Goal: Communication & Community: Answer question/provide support

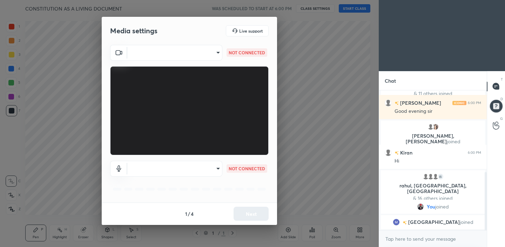
scroll to position [205, 0]
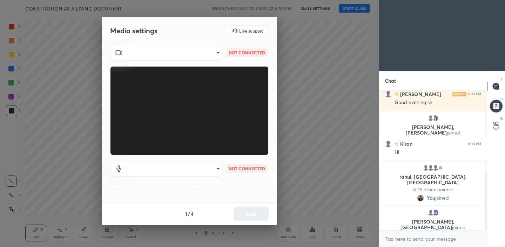
click at [206, 50] on body "1 2 3 4 5 6 7 C X Z C X Z E E Erase all H H CONSTITUTION AS A LIVING DOCUMENT W…" at bounding box center [252, 123] width 505 height 247
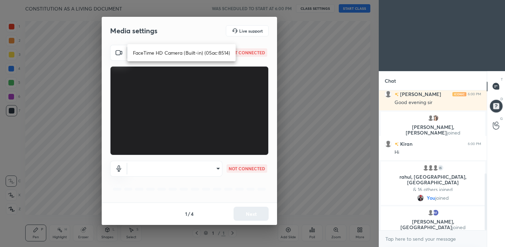
click at [192, 54] on li "FaceTime HD Camera (Built-in) (05ac:8514)" at bounding box center [181, 53] width 108 height 12
type input "876b19367cd01fd8389212bd0df4647bbba9e03df46bebf17b4f36c6a9b93e48"
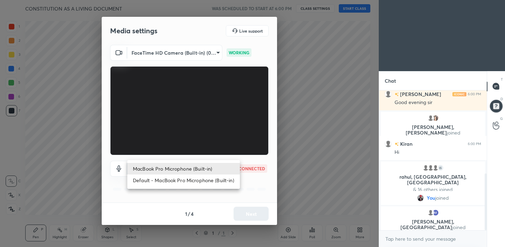
click at [213, 170] on body "1 2 3 4 5 6 7 C X Z C X Z E E Erase all H H CONSTITUTION AS A LIVING DOCUMENT W…" at bounding box center [252, 123] width 505 height 247
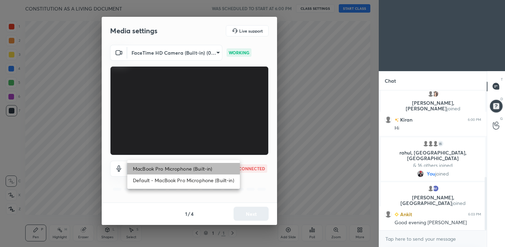
click at [195, 170] on li "MacBook Pro Microphone (Built-in)" at bounding box center [183, 169] width 112 height 12
type input "18ef699d6bc9a8e23b11844c41add8b542cfec2e8f718fdec2d8a67b48911ba5"
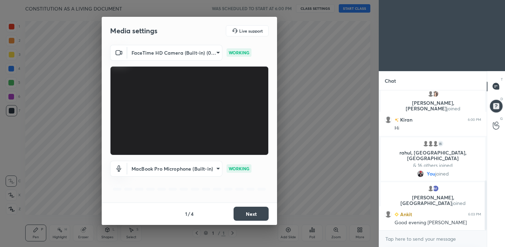
scroll to position [253, 0]
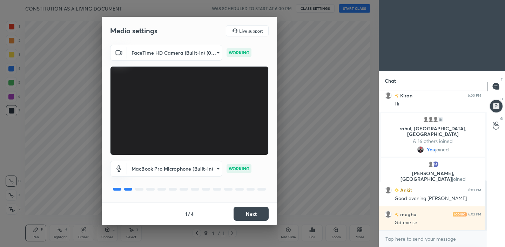
click at [251, 211] on button "Next" at bounding box center [250, 214] width 35 height 14
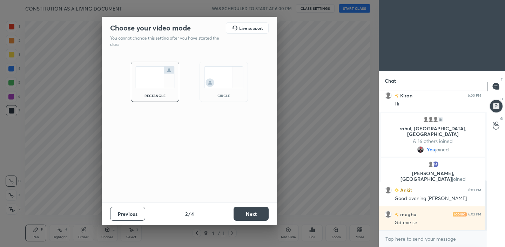
click at [221, 84] on img at bounding box center [223, 77] width 39 height 22
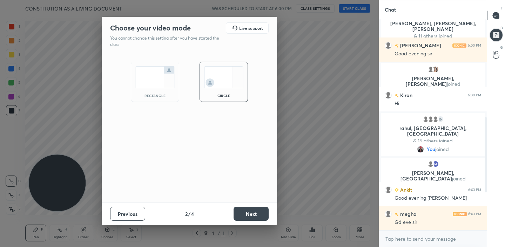
scroll to position [183, 0]
click at [259, 214] on button "Next" at bounding box center [250, 214] width 35 height 14
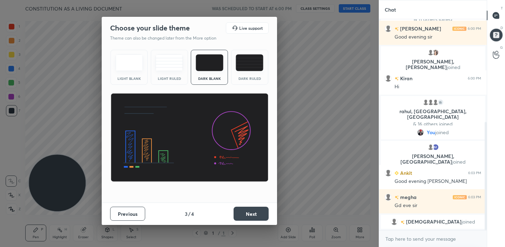
click at [259, 214] on button "Next" at bounding box center [250, 214] width 35 height 14
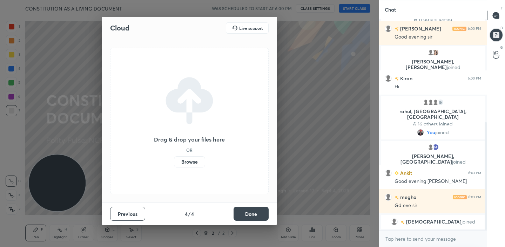
click at [259, 214] on button "Done" at bounding box center [250, 214] width 35 height 14
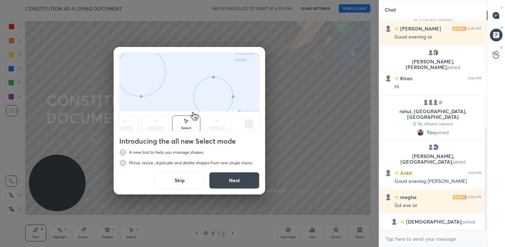
scroll to position [224, 0]
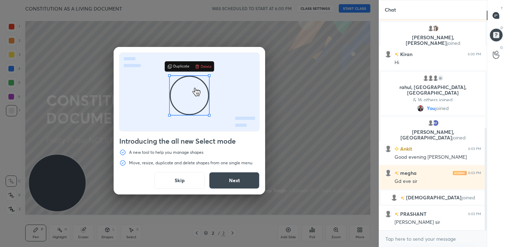
click at [234, 181] on button "Next" at bounding box center [234, 180] width 50 height 17
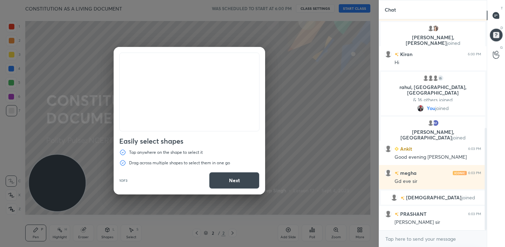
click at [234, 181] on button "Next" at bounding box center [234, 180] width 50 height 17
click at [234, 181] on button "Done" at bounding box center [234, 180] width 50 height 17
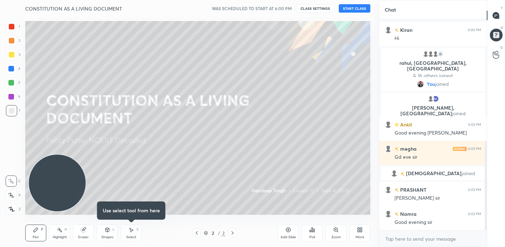
scroll to position [289, 0]
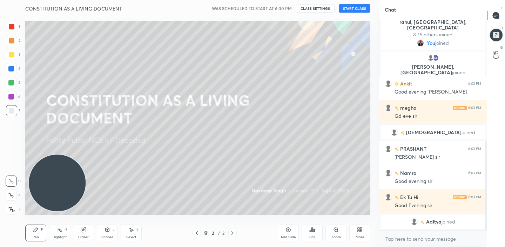
click at [347, 10] on button "START CLASS" at bounding box center [354, 8] width 32 height 8
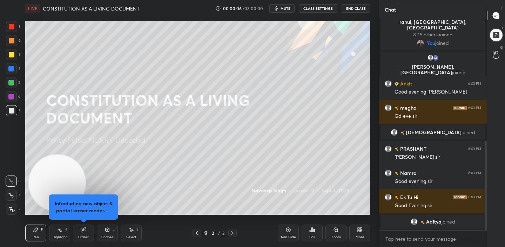
click at [285, 10] on span "mute" at bounding box center [285, 8] width 10 height 5
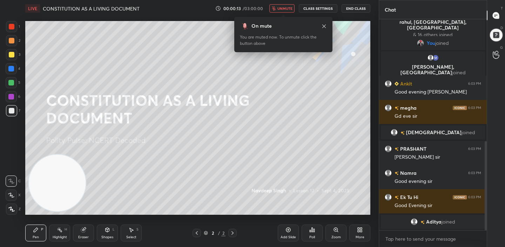
click at [285, 10] on span "unmute" at bounding box center [284, 8] width 15 height 5
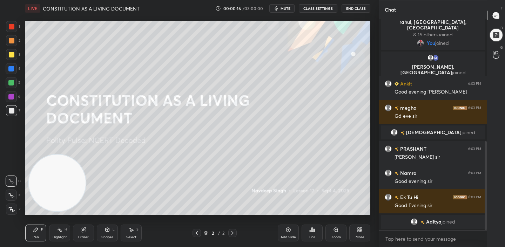
scroll to position [297, 0]
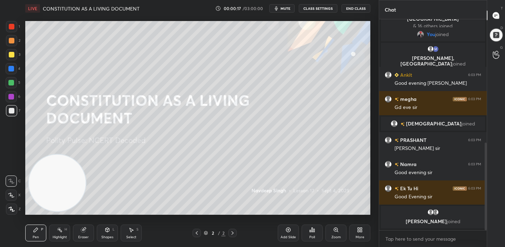
click at [355, 235] on div "More" at bounding box center [359, 233] width 21 height 17
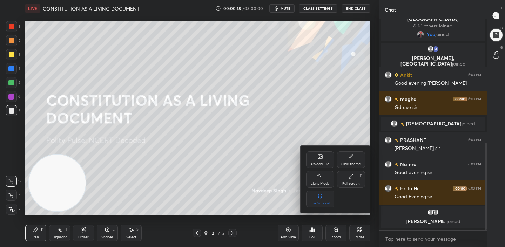
click at [314, 160] on div "Upload File" at bounding box center [320, 159] width 28 height 17
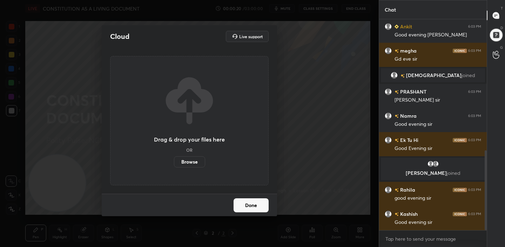
click at [194, 163] on label "Browse" at bounding box center [189, 161] width 31 height 11
click at [174, 163] on input "Browse" at bounding box center [174, 161] width 0 height 11
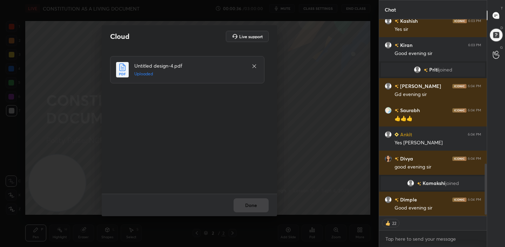
scroll to position [563, 0]
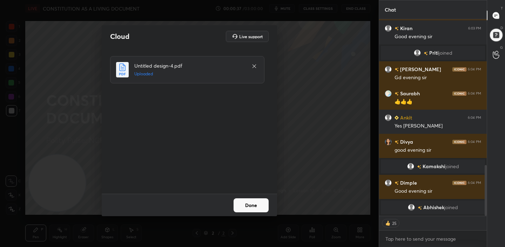
click at [245, 204] on button "Done" at bounding box center [250, 205] width 35 height 14
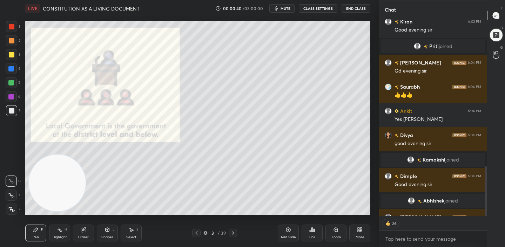
scroll to position [580, 0]
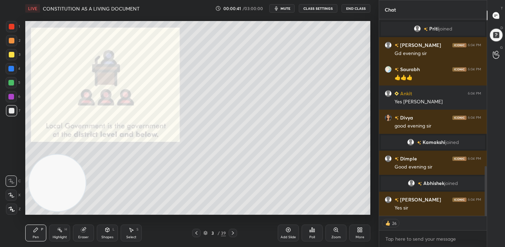
click at [195, 237] on div at bounding box center [196, 233] width 8 height 8
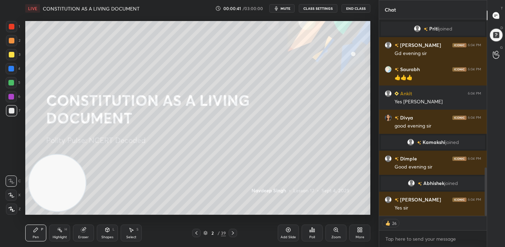
scroll to position [604, 0]
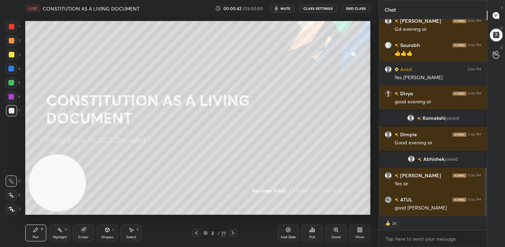
click at [292, 235] on div "Add Slide" at bounding box center [287, 237] width 15 height 4
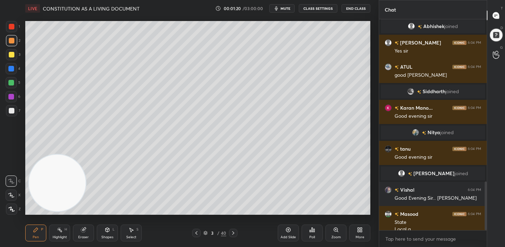
scroll to position [704, 0]
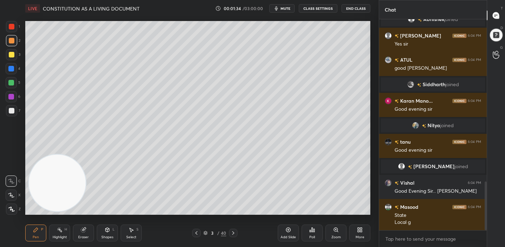
click at [297, 239] on div "Add Slide" at bounding box center [287, 233] width 21 height 17
click at [112, 231] on div "Shapes L" at bounding box center [107, 233] width 21 height 17
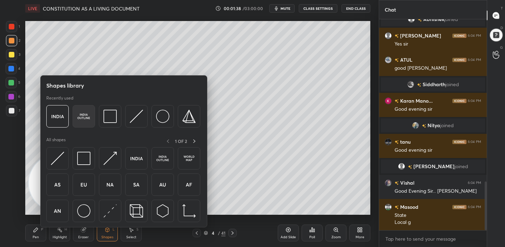
click at [82, 117] on img at bounding box center [83, 116] width 13 height 13
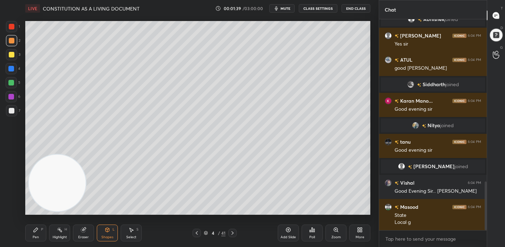
scroll to position [720, 0]
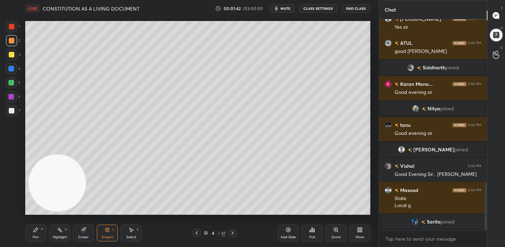
click at [35, 232] on icon at bounding box center [36, 230] width 4 height 4
click at [9, 207] on icon at bounding box center [12, 209] width 6 height 4
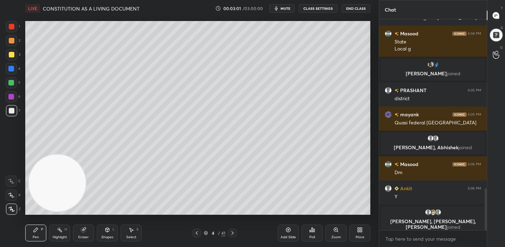
scroll to position [843, 0]
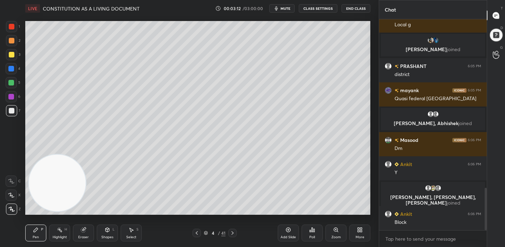
click at [291, 229] on div "Add Slide" at bounding box center [287, 233] width 21 height 17
click at [197, 233] on icon at bounding box center [197, 233] width 6 height 6
click at [283, 231] on div "Add Slide" at bounding box center [287, 233] width 21 height 17
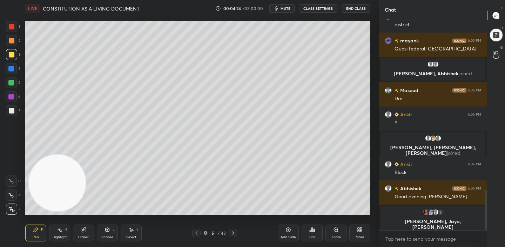
scroll to position [898, 0]
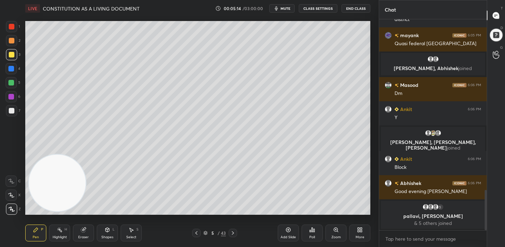
click at [289, 233] on div "Add Slide" at bounding box center [287, 233] width 21 height 17
click at [198, 232] on icon at bounding box center [196, 233] width 6 height 6
click at [233, 235] on icon at bounding box center [233, 233] width 6 height 6
click at [199, 233] on icon at bounding box center [196, 233] width 6 height 6
click at [233, 235] on icon at bounding box center [233, 233] width 6 height 6
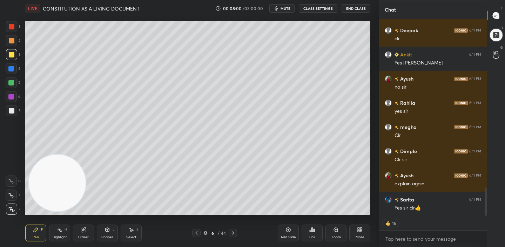
scroll to position [1190, 0]
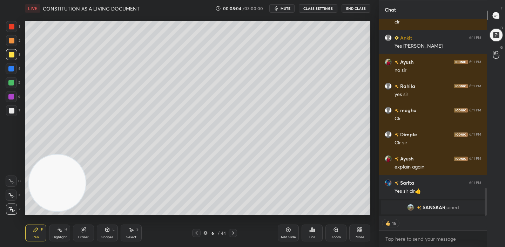
click at [198, 234] on icon at bounding box center [196, 233] width 6 height 6
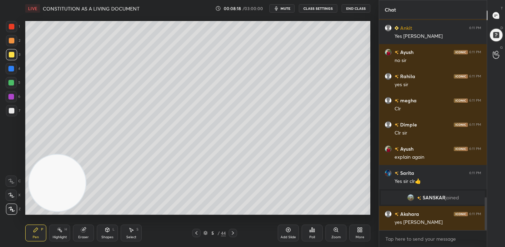
scroll to position [1140, 0]
click at [233, 234] on icon at bounding box center [233, 233] width 2 height 4
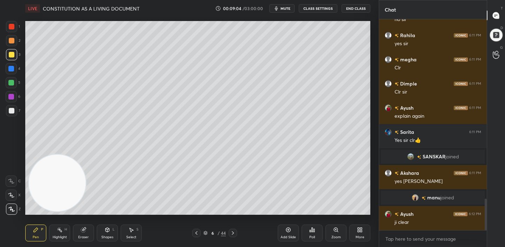
scroll to position [1198, 0]
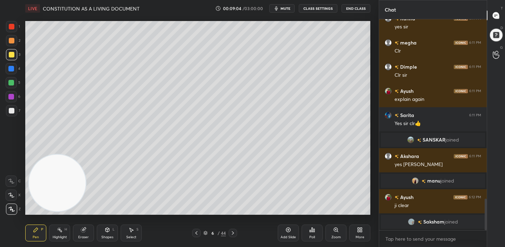
click at [295, 235] on div "Add Slide" at bounding box center [287, 237] width 15 height 4
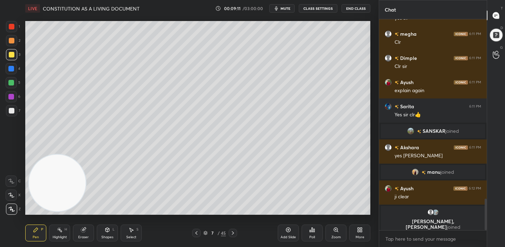
click at [197, 232] on icon at bounding box center [196, 233] width 6 height 6
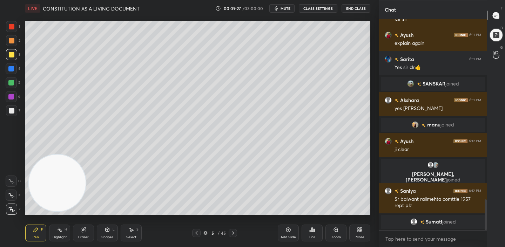
scroll to position [1250, 0]
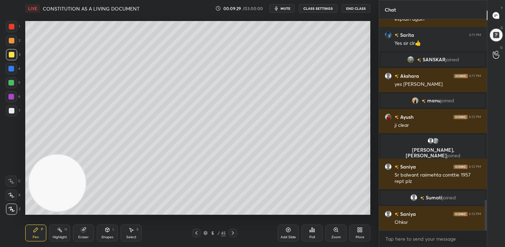
click at [234, 233] on icon at bounding box center [233, 233] width 6 height 6
click at [196, 232] on icon at bounding box center [196, 233] width 6 height 6
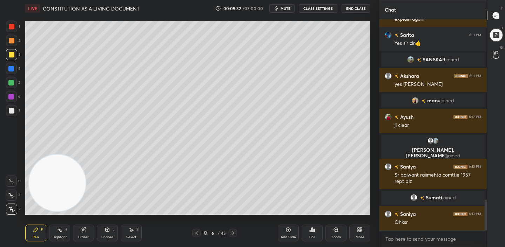
click at [195, 233] on icon at bounding box center [196, 233] width 6 height 6
click at [230, 231] on icon at bounding box center [233, 233] width 6 height 6
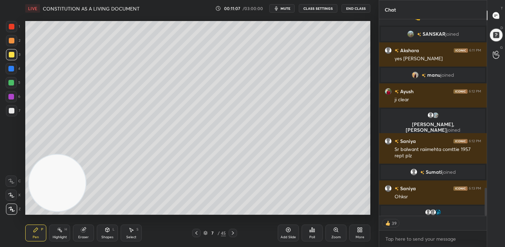
scroll to position [1290, 0]
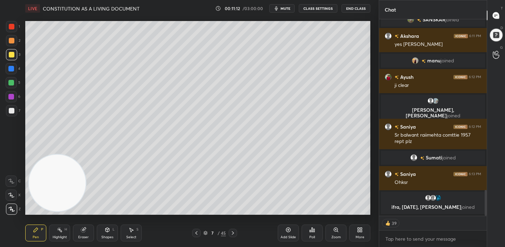
click at [288, 233] on div "Add Slide" at bounding box center [287, 233] width 21 height 17
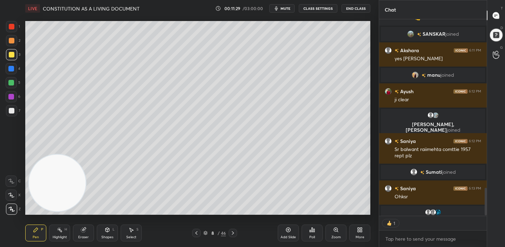
scroll to position [1295, 0]
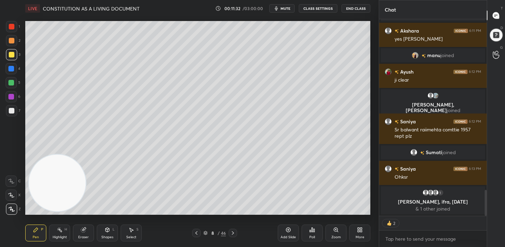
click at [292, 232] on div "Add Slide" at bounding box center [287, 233] width 21 height 17
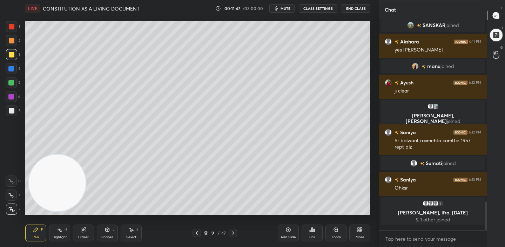
scroll to position [1281, 0]
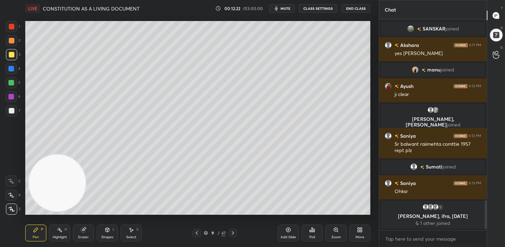
click at [286, 232] on icon at bounding box center [288, 230] width 6 height 6
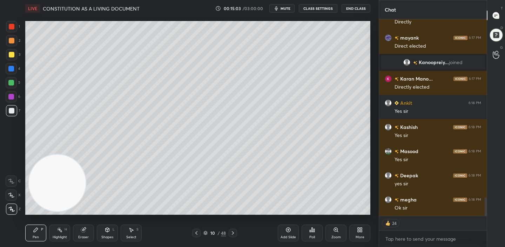
scroll to position [1945, 0]
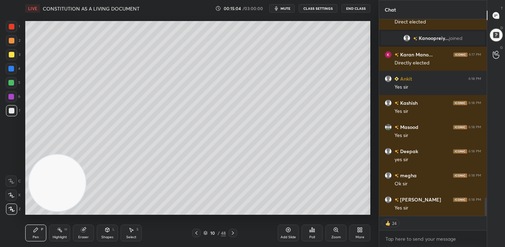
click at [294, 234] on div "Add Slide" at bounding box center [287, 233] width 21 height 17
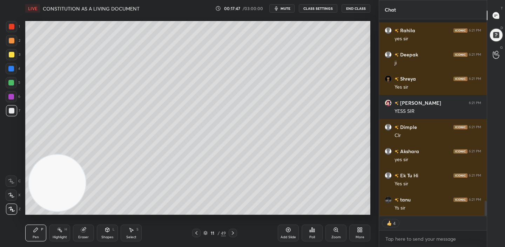
scroll to position [2390, 0]
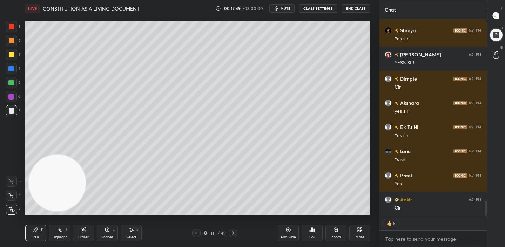
click at [290, 234] on div "Add Slide" at bounding box center [287, 233] width 21 height 17
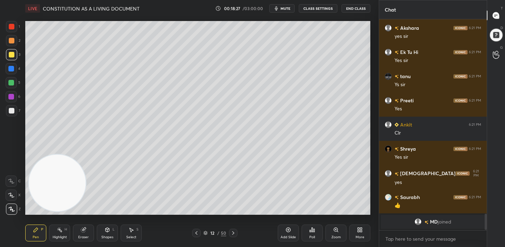
scroll to position [2383, 0]
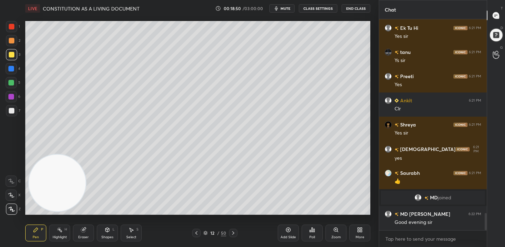
click at [291, 233] on div "Add Slide" at bounding box center [287, 233] width 21 height 17
click at [296, 223] on div "Add Slide Poll Zoom More" at bounding box center [323, 232] width 92 height 39
click at [288, 233] on div "Add Slide" at bounding box center [287, 233] width 21 height 17
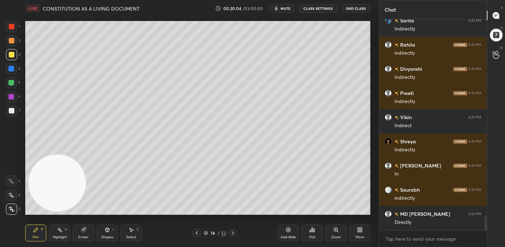
scroll to position [2963, 0]
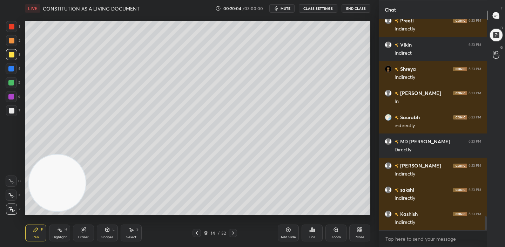
click at [289, 233] on div "Add Slide" at bounding box center [287, 233] width 21 height 17
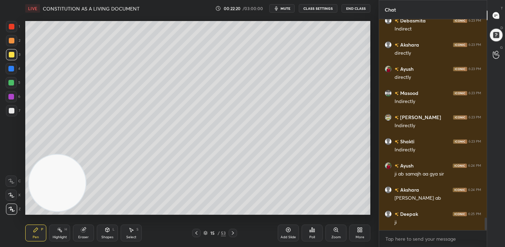
scroll to position [3326, 0]
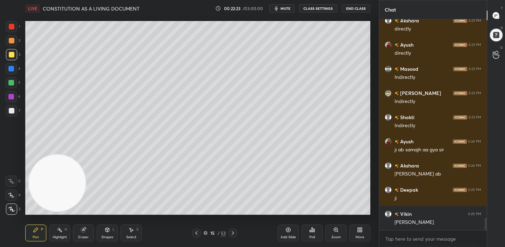
click at [289, 231] on icon at bounding box center [288, 230] width 5 height 5
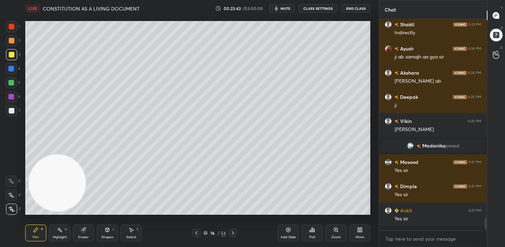
scroll to position [3158, 0]
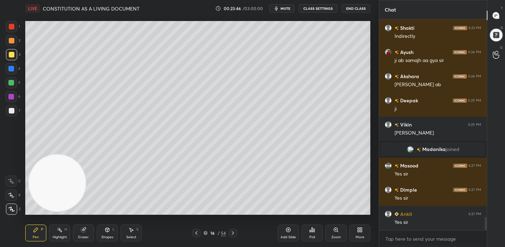
click at [284, 235] on div "Add Slide" at bounding box center [287, 237] width 15 height 4
drag, startPoint x: 328, startPoint y: 217, endPoint x: 337, endPoint y: 217, distance: 9.1
click at [341, 217] on div "Add Slide Poll Zoom More" at bounding box center [323, 232] width 92 height 39
click at [339, 218] on div "Add Slide Poll Zoom More" at bounding box center [323, 232] width 92 height 39
drag, startPoint x: 332, startPoint y: 215, endPoint x: 338, endPoint y: 215, distance: 6.0
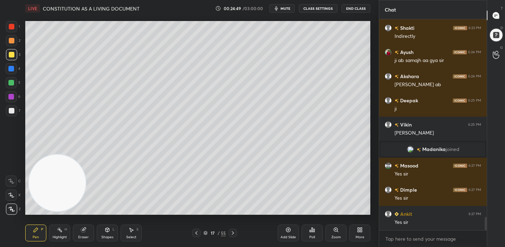
click at [340, 216] on div "Add Slide Poll Zoom More" at bounding box center [323, 232] width 92 height 39
drag, startPoint x: 343, startPoint y: 217, endPoint x: 333, endPoint y: 215, distance: 10.3
click at [341, 214] on div "Add Slide Poll Zoom More" at bounding box center [323, 232] width 92 height 39
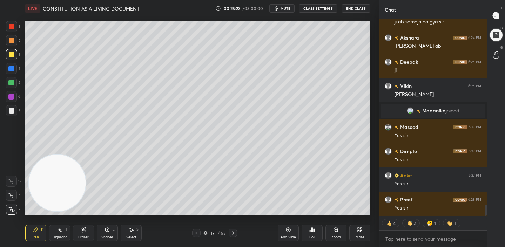
click at [286, 235] on div "Add Slide" at bounding box center [287, 237] width 15 height 4
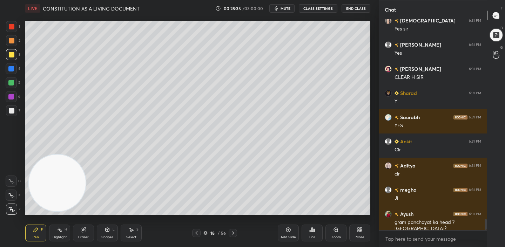
scroll to position [3770, 0]
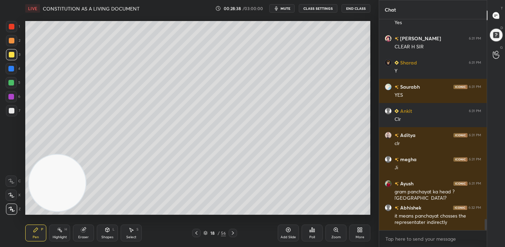
click at [362, 231] on icon at bounding box center [360, 230] width 6 height 6
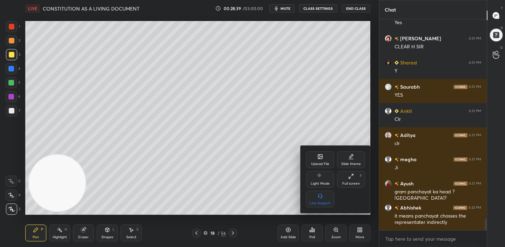
click at [320, 161] on div "Upload File" at bounding box center [320, 159] width 28 height 17
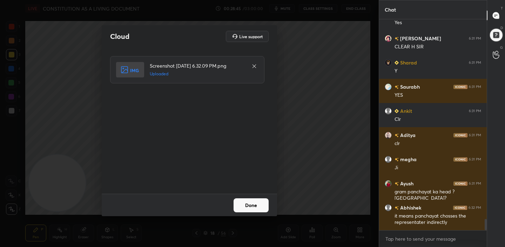
click at [255, 207] on button "Done" at bounding box center [250, 205] width 35 height 14
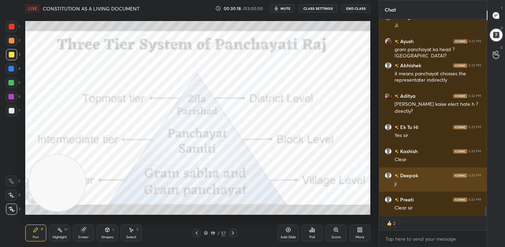
scroll to position [3936, 0]
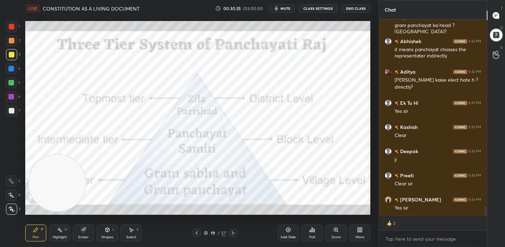
click at [288, 233] on div "Add Slide" at bounding box center [287, 233] width 21 height 17
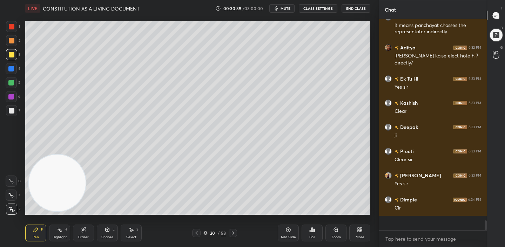
scroll to position [3946, 0]
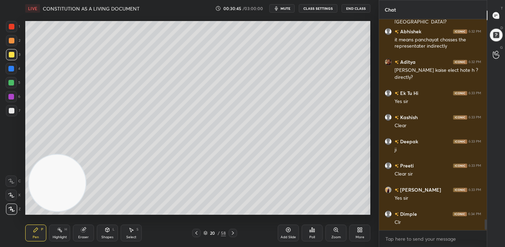
click at [196, 230] on icon at bounding box center [196, 233] width 6 height 6
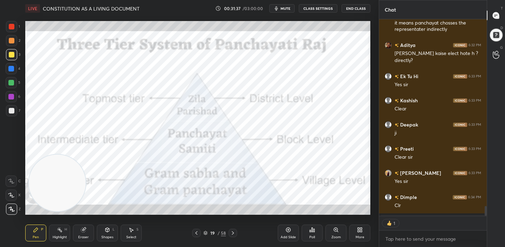
scroll to position [2, 2]
click at [235, 235] on icon at bounding box center [233, 233] width 6 height 6
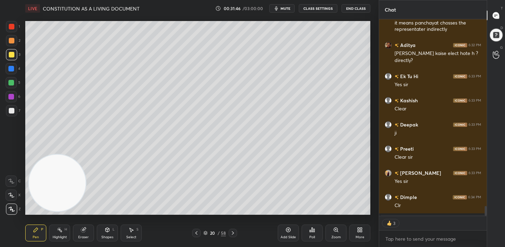
scroll to position [3751, 0]
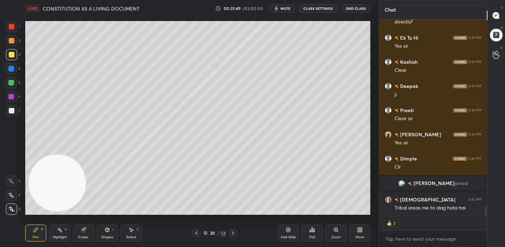
click at [194, 236] on div at bounding box center [196, 233] width 8 height 8
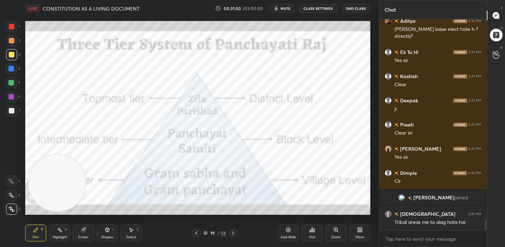
scroll to position [3736, 0]
click at [290, 235] on div "Add Slide" at bounding box center [287, 237] width 15 height 4
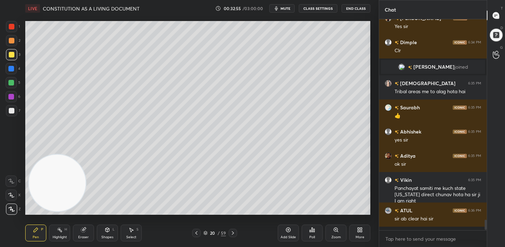
scroll to position [3864, 0]
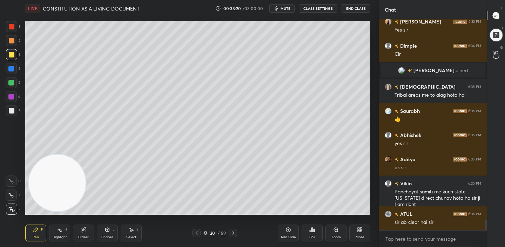
click at [194, 232] on icon at bounding box center [196, 233] width 6 height 6
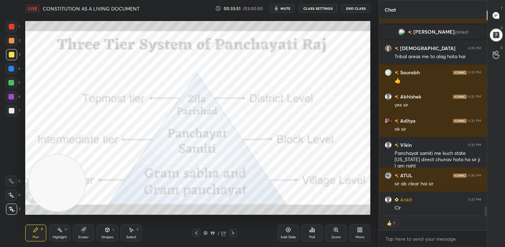
scroll to position [3888, 0]
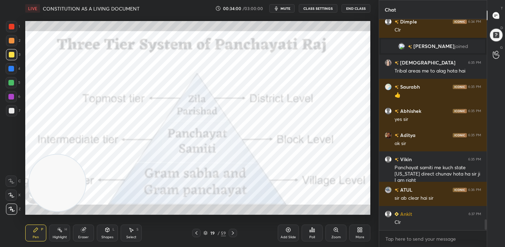
click at [196, 233] on icon at bounding box center [196, 233] width 2 height 4
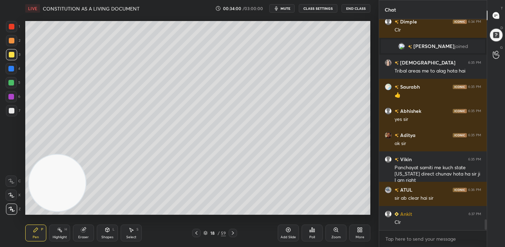
click at [196, 233] on icon at bounding box center [196, 233] width 2 height 4
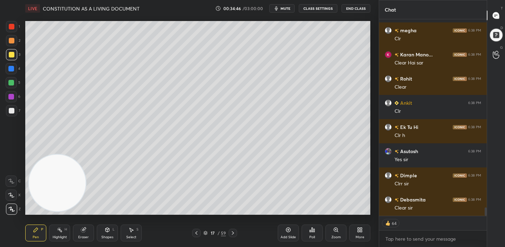
scroll to position [4434, 0]
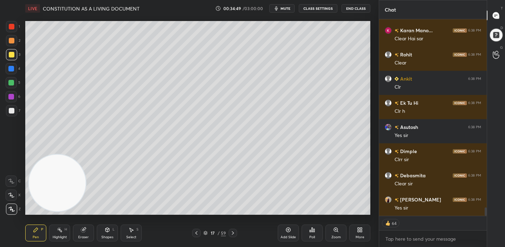
click at [234, 234] on icon at bounding box center [233, 233] width 6 height 6
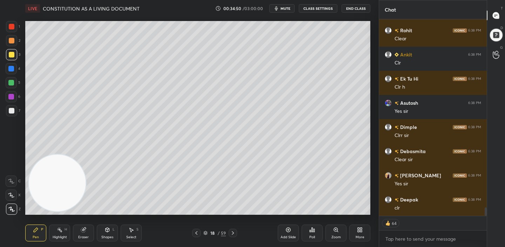
click at [234, 234] on icon at bounding box center [233, 233] width 6 height 6
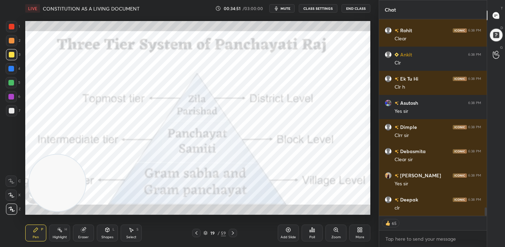
scroll to position [4482, 0]
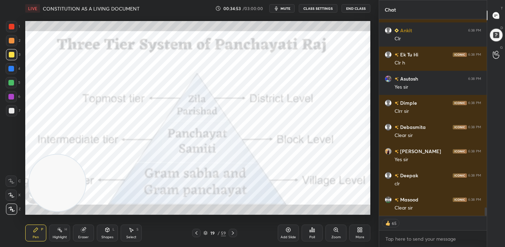
click at [232, 233] on icon at bounding box center [233, 233] width 6 height 6
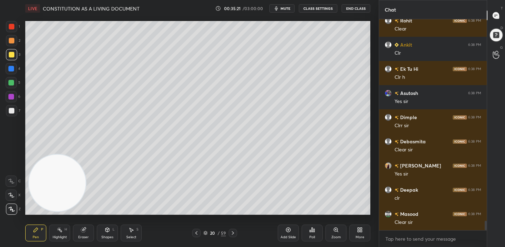
scroll to position [209, 105]
click at [355, 233] on div "More" at bounding box center [359, 233] width 21 height 17
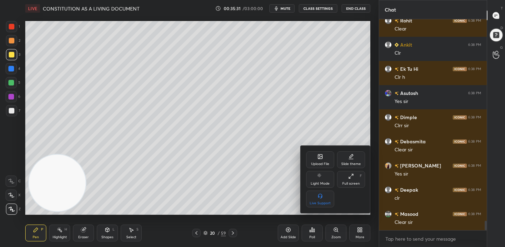
click at [318, 159] on div "Upload File" at bounding box center [320, 159] width 28 height 17
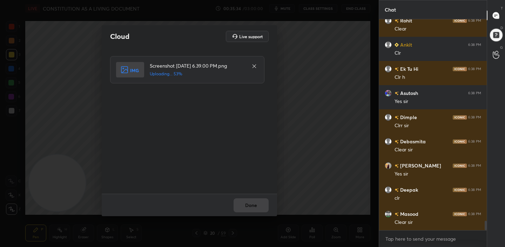
scroll to position [4485, 0]
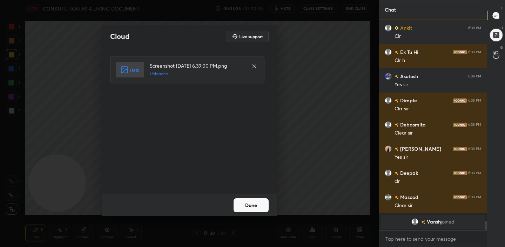
click at [247, 206] on button "Done" at bounding box center [250, 205] width 35 height 14
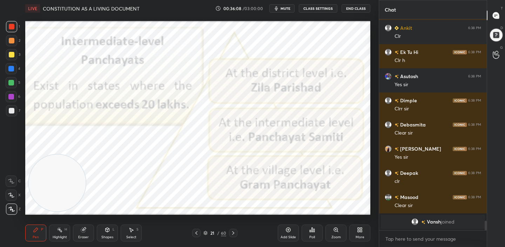
scroll to position [4284, 0]
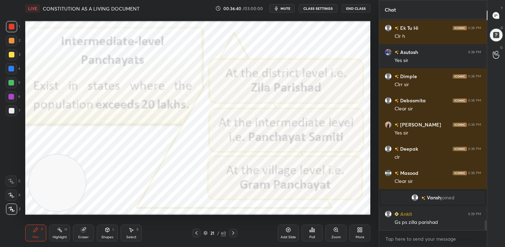
click at [145, 211] on div "Setting up your live class Poll for secs No correct answer Start poll" at bounding box center [197, 118] width 350 height 202
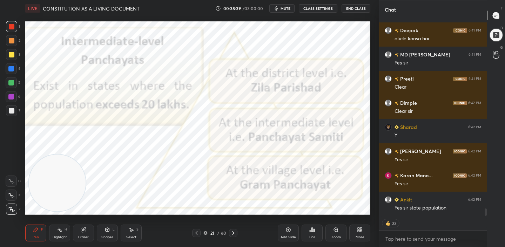
scroll to position [5048, 0]
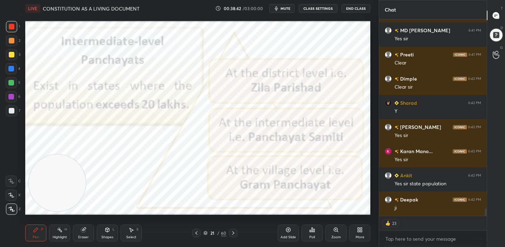
click at [234, 233] on icon at bounding box center [233, 233] width 6 height 6
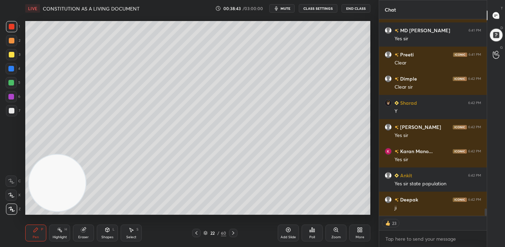
click at [234, 233] on icon at bounding box center [233, 233] width 6 height 6
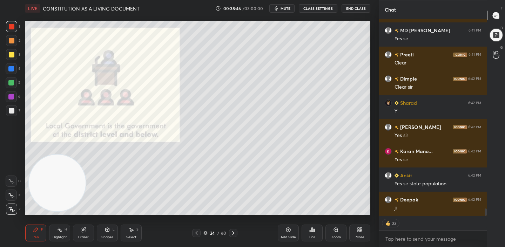
click at [231, 233] on icon at bounding box center [233, 233] width 6 height 6
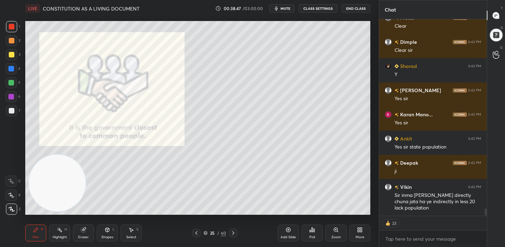
click at [231, 233] on icon at bounding box center [233, 233] width 6 height 6
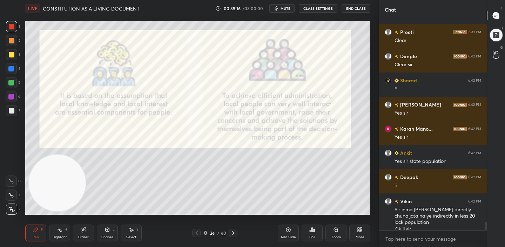
scroll to position [5077, 0]
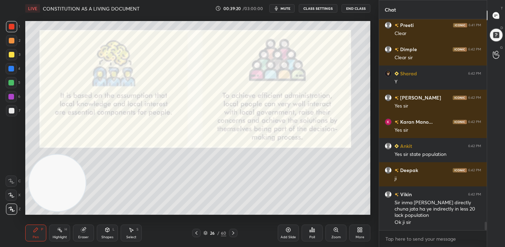
click at [232, 233] on icon at bounding box center [233, 233] width 6 height 6
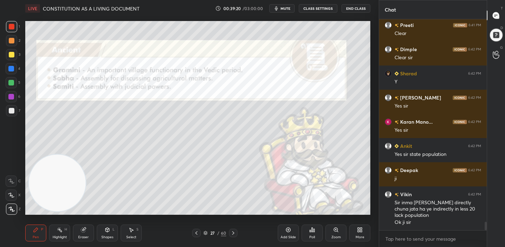
click at [232, 233] on icon at bounding box center [233, 233] width 6 height 6
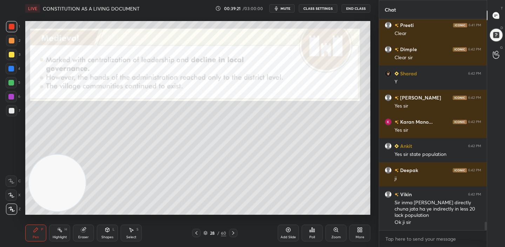
click at [232, 233] on icon at bounding box center [233, 233] width 6 height 6
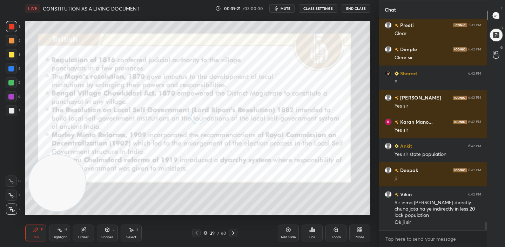
click at [232, 233] on icon at bounding box center [233, 233] width 6 height 6
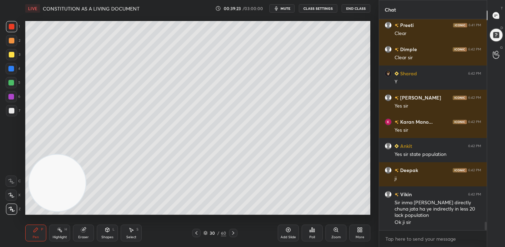
click at [232, 233] on icon at bounding box center [233, 233] width 6 height 6
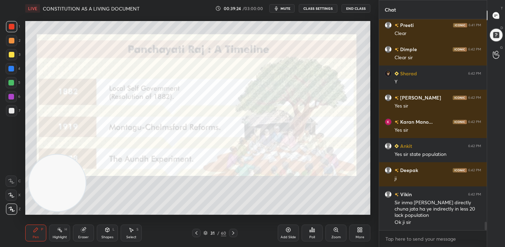
click at [232, 233] on icon at bounding box center [233, 233] width 6 height 6
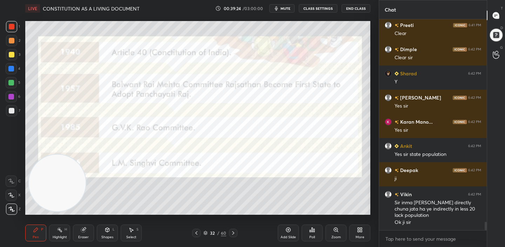
click at [232, 233] on icon at bounding box center [233, 233] width 6 height 6
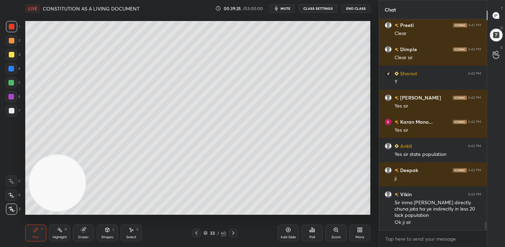
click at [232, 233] on icon at bounding box center [233, 233] width 6 height 6
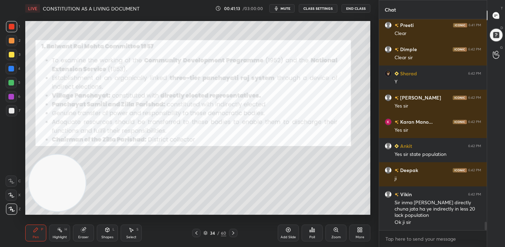
click at [229, 234] on div at bounding box center [233, 233] width 8 height 8
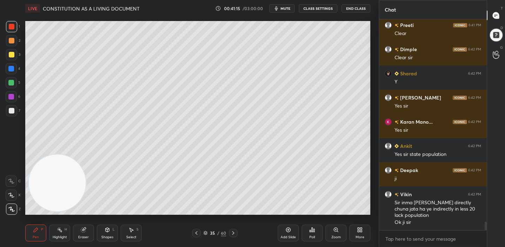
click at [229, 234] on div at bounding box center [233, 233] width 8 height 8
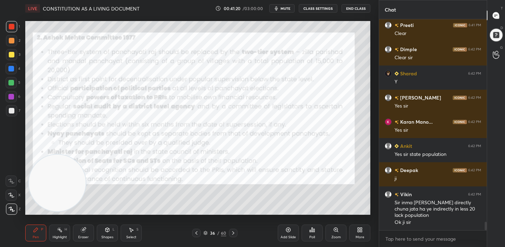
click at [198, 232] on icon at bounding box center [196, 233] width 6 height 6
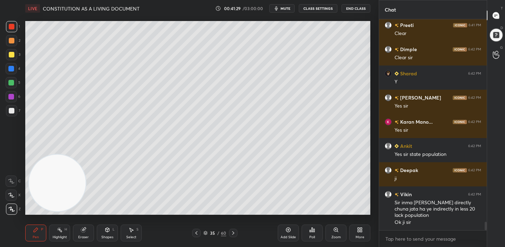
scroll to position [5101, 0]
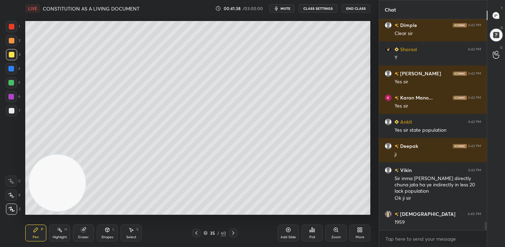
click at [234, 235] on icon at bounding box center [233, 233] width 6 height 6
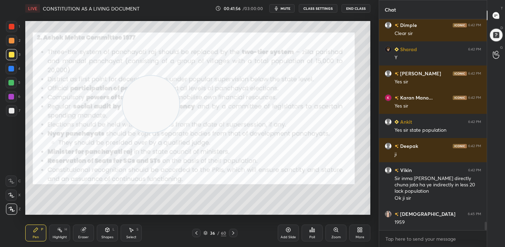
drag, startPoint x: 66, startPoint y: 179, endPoint x: 156, endPoint y: 96, distance: 122.8
click at [156, 96] on video at bounding box center [150, 104] width 57 height 57
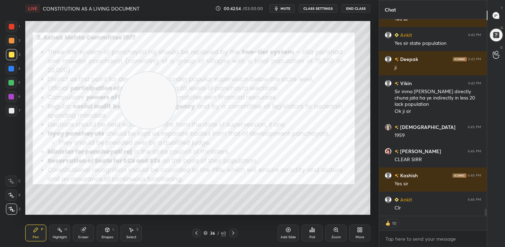
scroll to position [5212, 0]
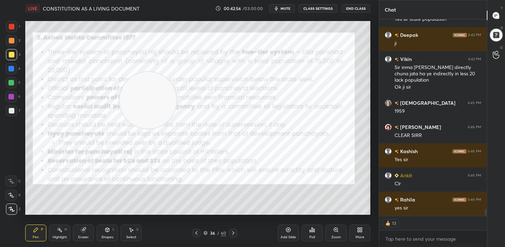
click at [231, 234] on icon at bounding box center [233, 233] width 6 height 6
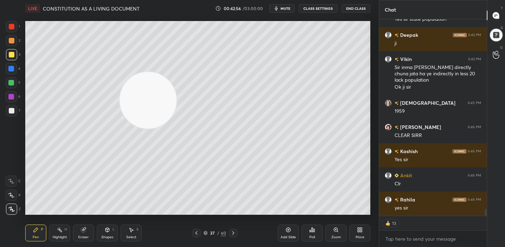
click at [231, 234] on icon at bounding box center [233, 233] width 6 height 6
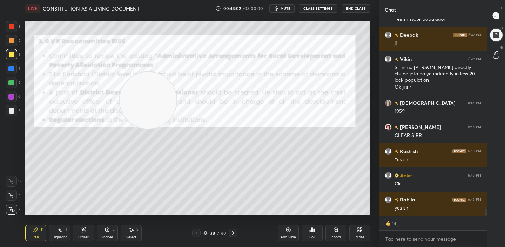
scroll to position [5236, 0]
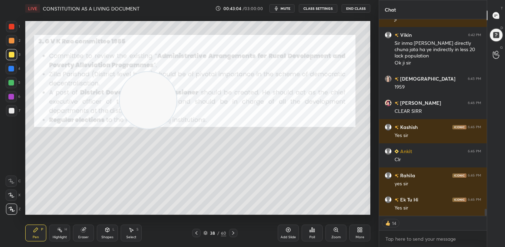
click at [231, 234] on icon at bounding box center [233, 233] width 6 height 6
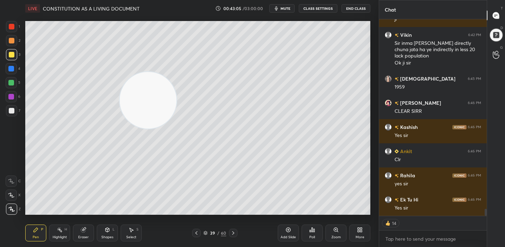
click at [231, 234] on icon at bounding box center [233, 233] width 6 height 6
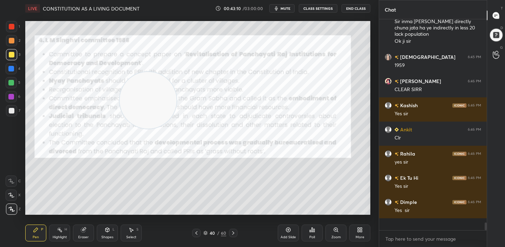
scroll to position [5246, 0]
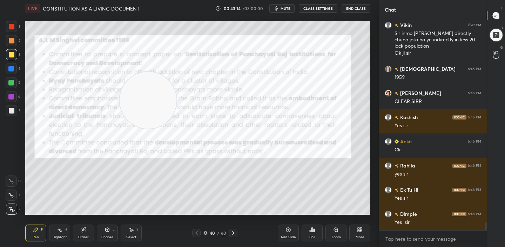
click at [231, 234] on icon at bounding box center [233, 233] width 6 height 6
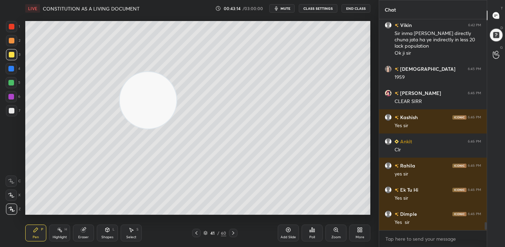
click at [231, 234] on icon at bounding box center [233, 233] width 6 height 6
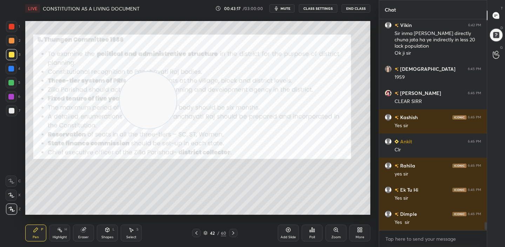
click at [231, 234] on icon at bounding box center [233, 233] width 6 height 6
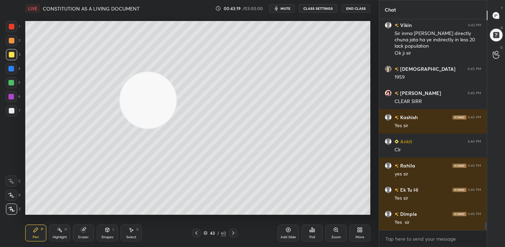
click at [193, 234] on icon at bounding box center [196, 233] width 6 height 6
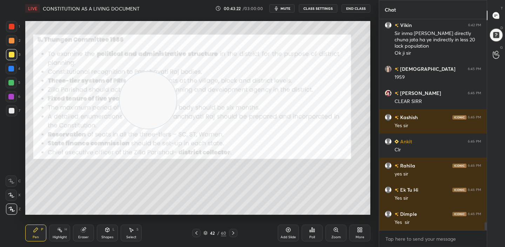
scroll to position [5270, 0]
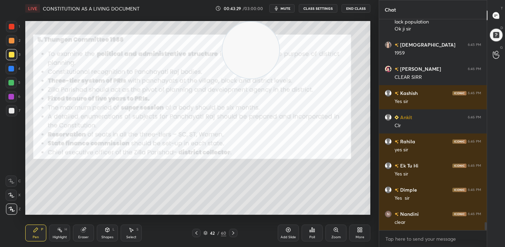
drag, startPoint x: 155, startPoint y: 111, endPoint x: 256, endPoint y: 45, distance: 121.6
click at [256, 45] on video at bounding box center [250, 50] width 57 height 57
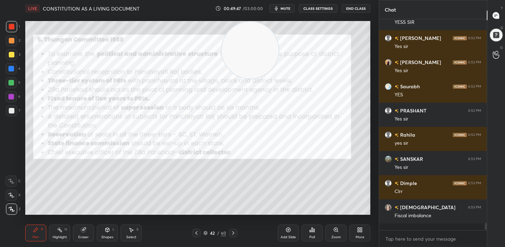
scroll to position [5533, 0]
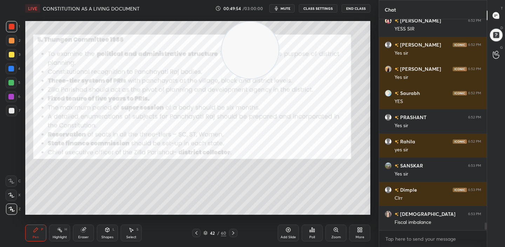
click at [289, 230] on icon at bounding box center [288, 230] width 6 height 6
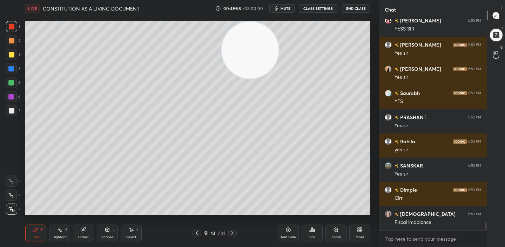
scroll to position [5557, 0]
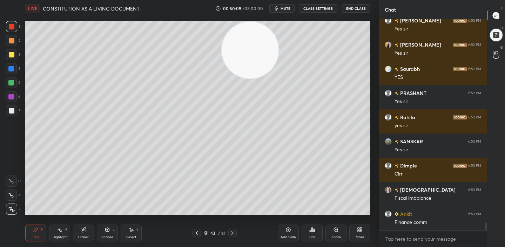
click at [193, 231] on div at bounding box center [196, 233] width 8 height 8
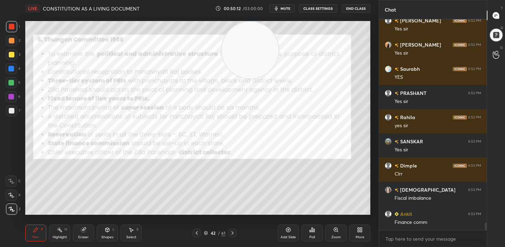
click at [233, 234] on icon at bounding box center [232, 233] width 6 height 6
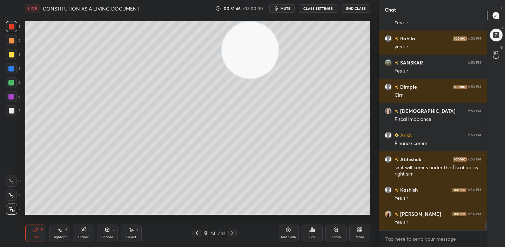
scroll to position [5660, 0]
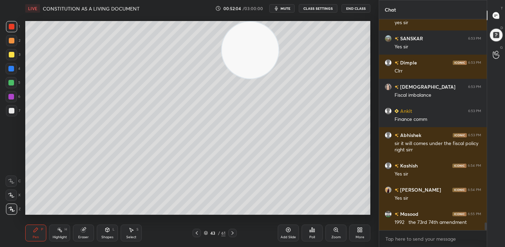
click at [196, 231] on icon at bounding box center [197, 233] width 6 height 6
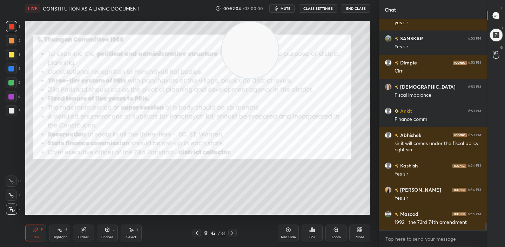
click at [196, 231] on icon at bounding box center [197, 233] width 6 height 6
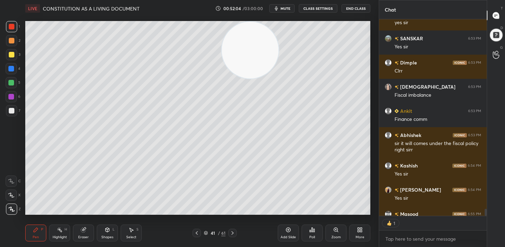
scroll to position [2, 2]
click at [196, 231] on icon at bounding box center [197, 233] width 6 height 6
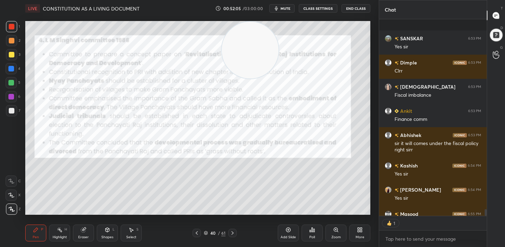
scroll to position [5699, 0]
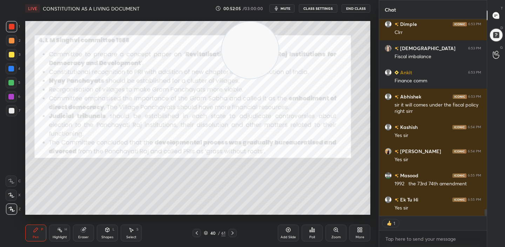
click at [196, 231] on icon at bounding box center [197, 233] width 6 height 6
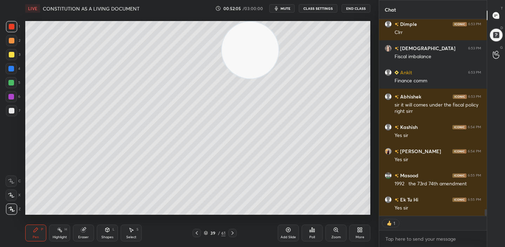
click at [196, 231] on icon at bounding box center [197, 233] width 6 height 6
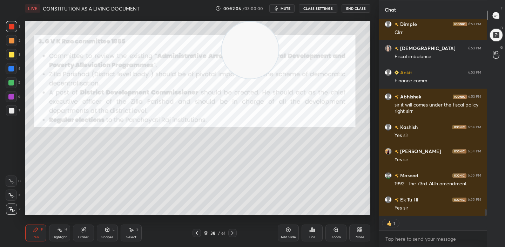
click at [196, 231] on icon at bounding box center [197, 233] width 6 height 6
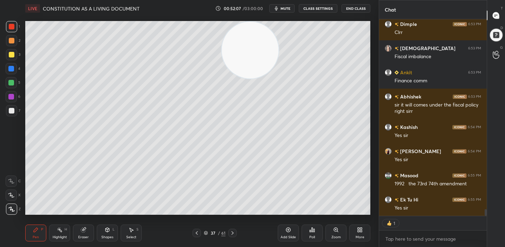
click at [196, 231] on icon at bounding box center [197, 233] width 6 height 6
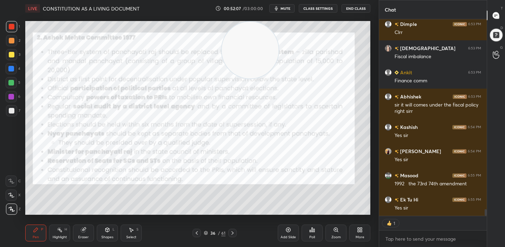
click at [196, 231] on icon at bounding box center [197, 233] width 6 height 6
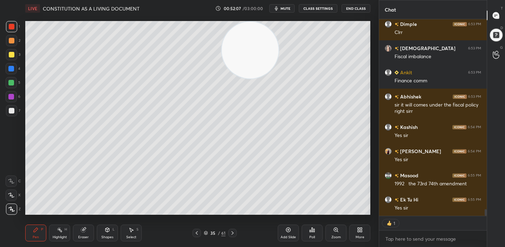
click at [196, 231] on icon at bounding box center [197, 233] width 6 height 6
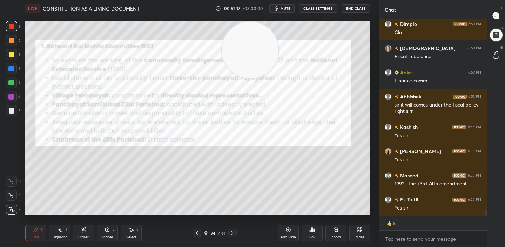
click at [235, 235] on icon at bounding box center [232, 233] width 6 height 6
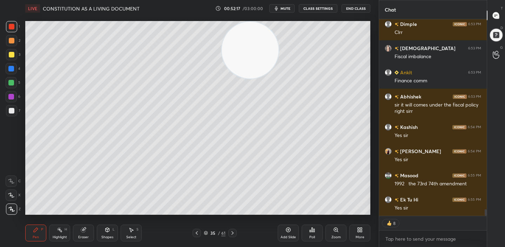
click at [235, 235] on icon at bounding box center [232, 233] width 6 height 6
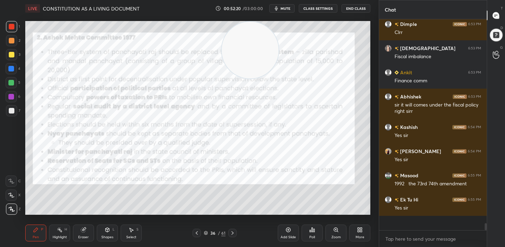
scroll to position [5684, 0]
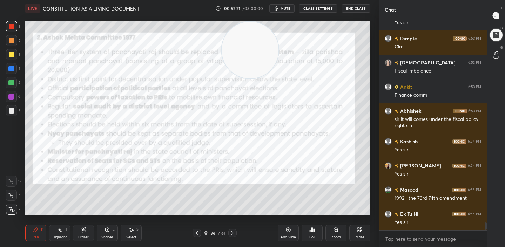
drag, startPoint x: 275, startPoint y: 68, endPoint x: 289, endPoint y: 67, distance: 14.8
click at [278, 67] on video at bounding box center [249, 50] width 57 height 57
drag, startPoint x: 274, startPoint y: 68, endPoint x: 268, endPoint y: 78, distance: 11.5
click at [292, 68] on video at bounding box center [266, 50] width 57 height 57
drag, startPoint x: 277, startPoint y: 56, endPoint x: 213, endPoint y: 68, distance: 65.2
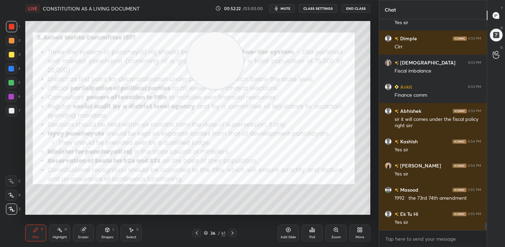
click at [212, 68] on video at bounding box center [214, 60] width 57 height 57
click at [234, 235] on icon at bounding box center [232, 233] width 6 height 6
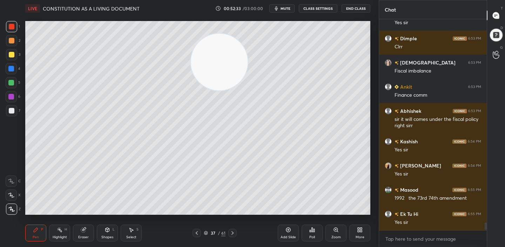
click at [234, 235] on icon at bounding box center [232, 233] width 6 height 6
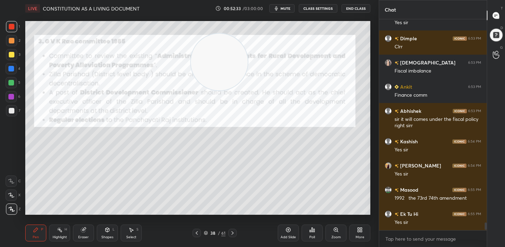
click at [234, 235] on icon at bounding box center [232, 233] width 6 height 6
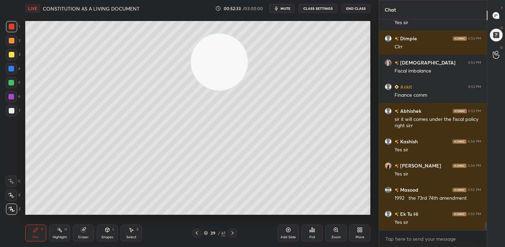
click at [234, 235] on icon at bounding box center [232, 233] width 6 height 6
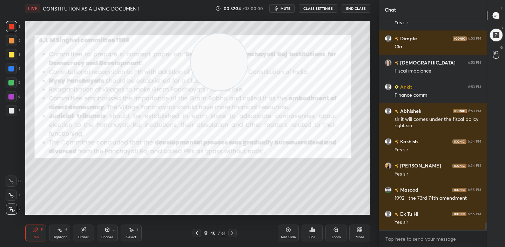
click at [234, 235] on icon at bounding box center [232, 233] width 6 height 6
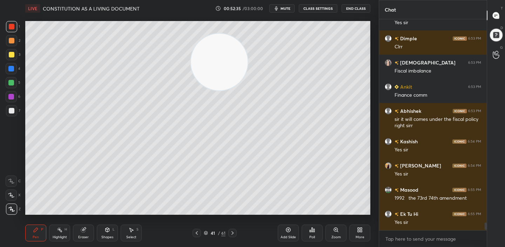
click at [234, 235] on icon at bounding box center [232, 233] width 6 height 6
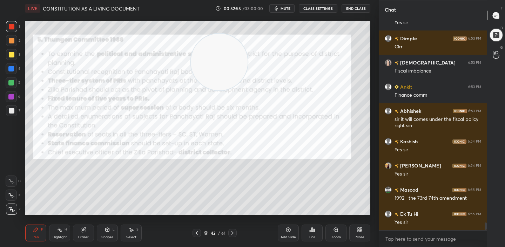
click at [231, 235] on icon at bounding box center [232, 233] width 6 height 6
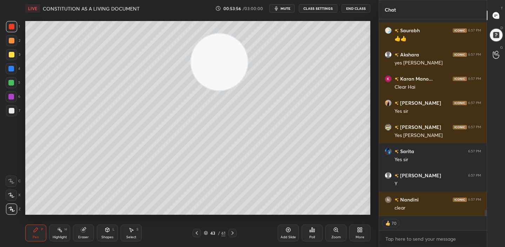
scroll to position [6206, 0]
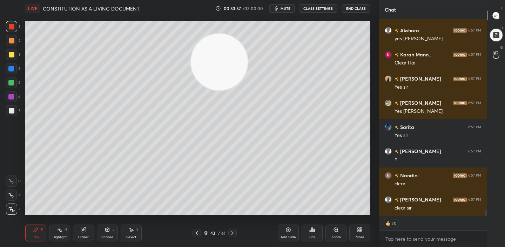
click at [231, 235] on icon at bounding box center [232, 233] width 6 height 6
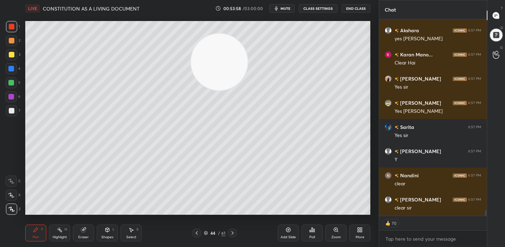
click at [231, 235] on icon at bounding box center [232, 233] width 6 height 6
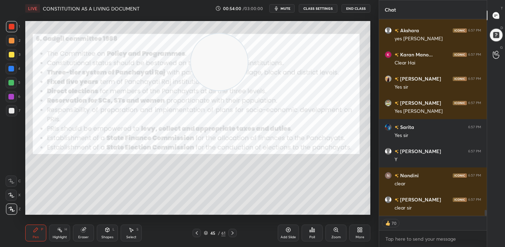
scroll to position [6192, 0]
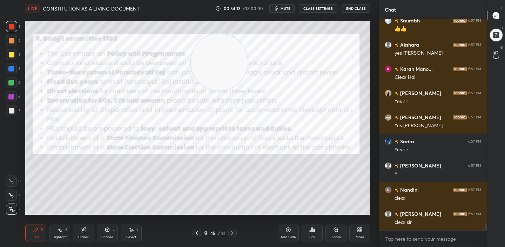
click at [231, 234] on icon at bounding box center [232, 233] width 6 height 6
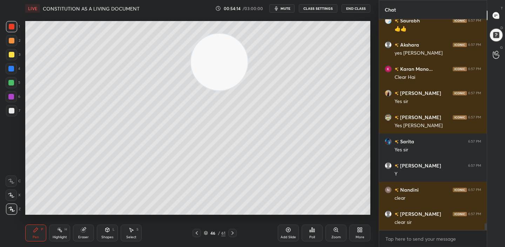
click at [231, 234] on icon at bounding box center [232, 233] width 6 height 6
click at [235, 231] on div at bounding box center [232, 233] width 8 height 8
click at [286, 233] on div "Add Slide" at bounding box center [287, 233] width 21 height 17
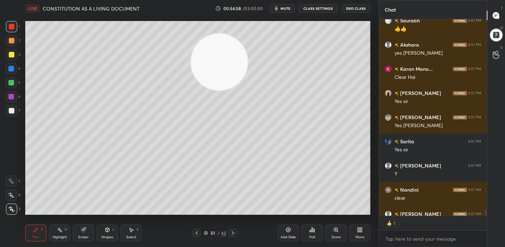
click at [289, 233] on div "Add Slide" at bounding box center [287, 233] width 21 height 17
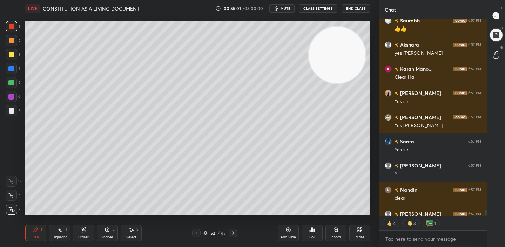
drag, startPoint x: 235, startPoint y: 64, endPoint x: 361, endPoint y: 58, distance: 125.2
click at [361, 58] on video at bounding box center [336, 55] width 57 height 57
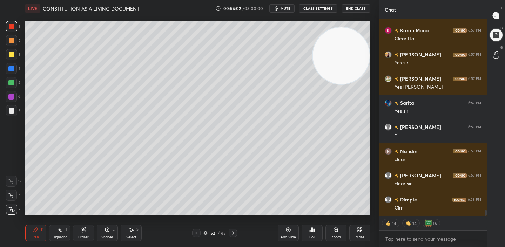
type textarea "x"
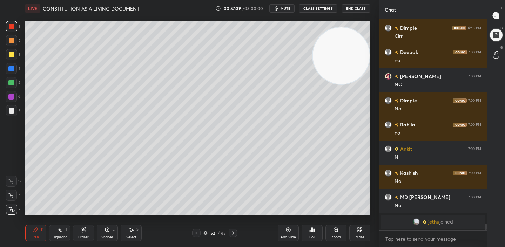
scroll to position [6095, 0]
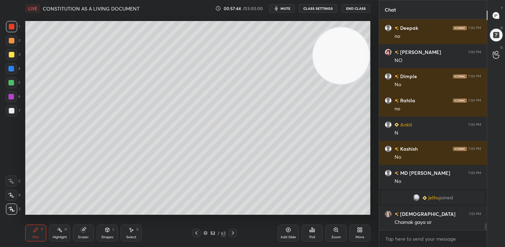
click at [289, 233] on div "Add Slide" at bounding box center [287, 233] width 21 height 17
click at [359, 233] on div "More" at bounding box center [359, 233] width 21 height 17
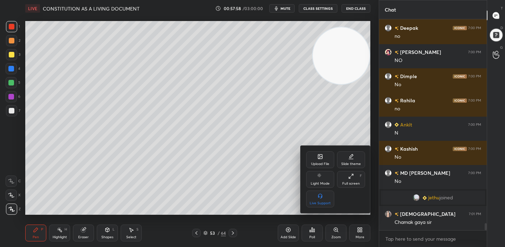
click at [326, 157] on div "Upload File" at bounding box center [320, 159] width 28 height 17
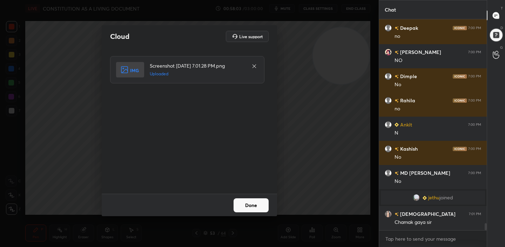
click at [252, 209] on button "Done" at bounding box center [250, 205] width 35 height 14
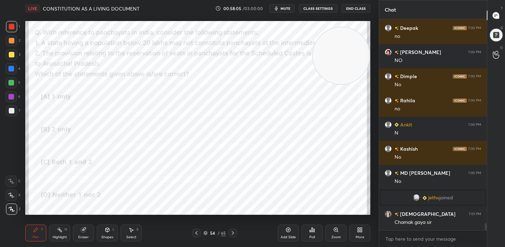
click at [313, 229] on icon at bounding box center [313, 230] width 1 height 3
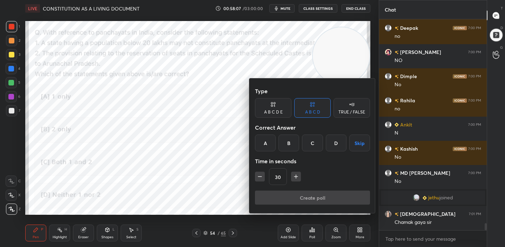
click at [296, 172] on button "button" at bounding box center [296, 177] width 10 height 10
type input "60"
click at [312, 144] on div "C" at bounding box center [312, 143] width 21 height 17
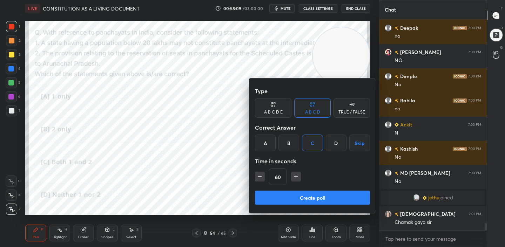
click at [318, 196] on button "Create poll" at bounding box center [312, 198] width 115 height 14
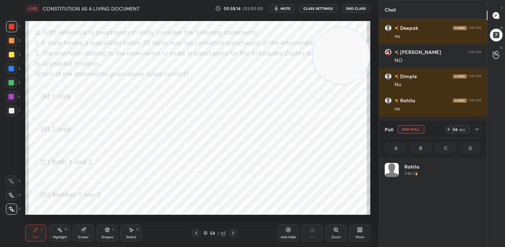
scroll to position [82, 94]
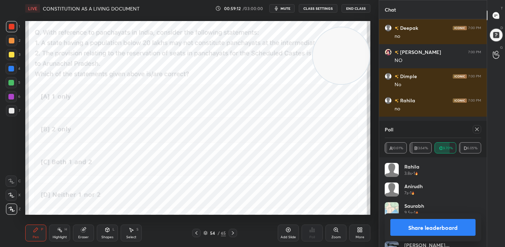
click at [436, 225] on button "Share leaderboard" at bounding box center [432, 227] width 85 height 17
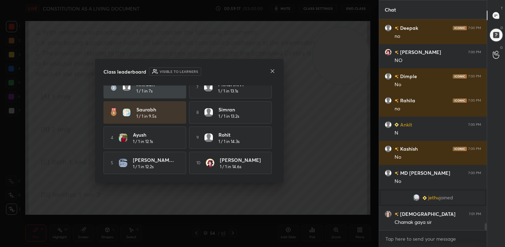
scroll to position [0, 0]
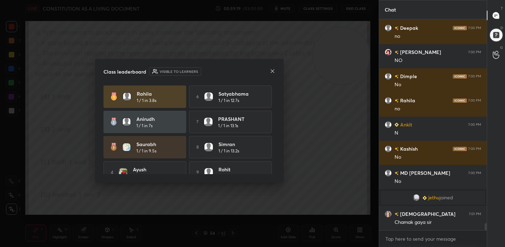
click at [272, 72] on icon at bounding box center [272, 71] width 6 height 6
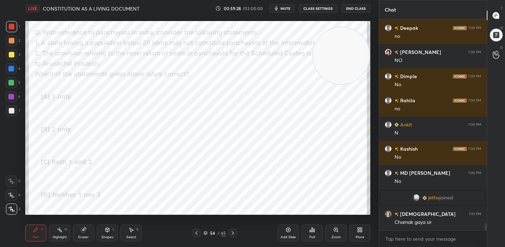
click at [196, 230] on icon at bounding box center [196, 233] width 6 height 6
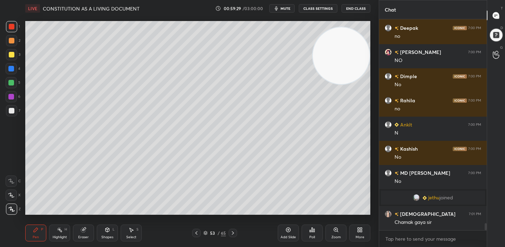
click at [196, 230] on icon at bounding box center [196, 233] width 6 height 6
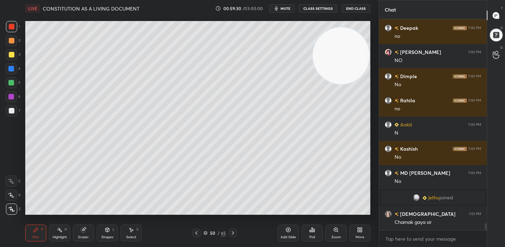
click at [196, 230] on icon at bounding box center [196, 233] width 6 height 6
click at [197, 235] on icon at bounding box center [196, 233] width 6 height 6
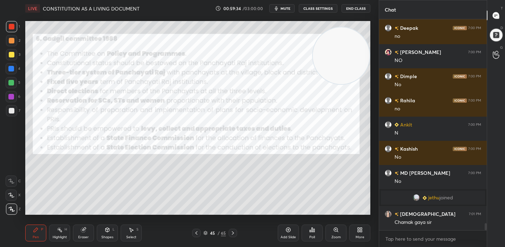
click at [197, 235] on icon at bounding box center [196, 233] width 6 height 6
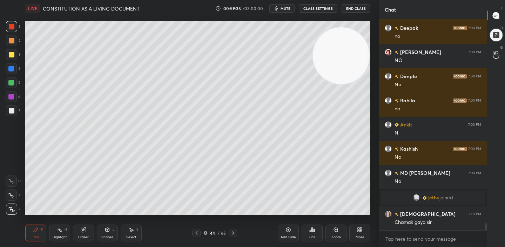
click at [232, 234] on icon at bounding box center [233, 233] width 2 height 4
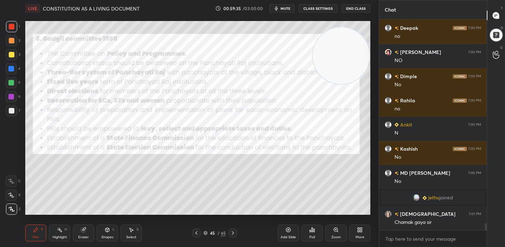
click at [232, 234] on icon at bounding box center [233, 233] width 2 height 4
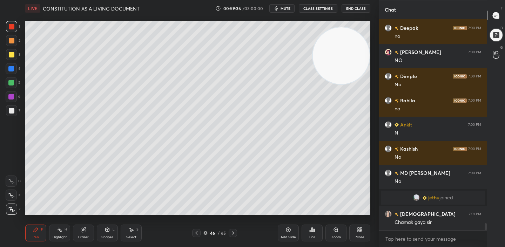
click at [232, 234] on icon at bounding box center [233, 233] width 2 height 4
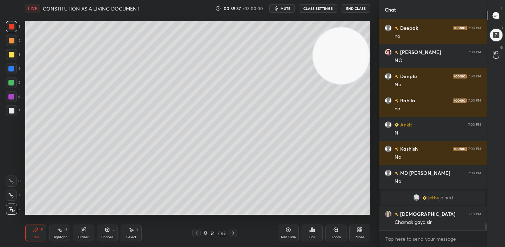
click at [232, 234] on icon at bounding box center [233, 233] width 2 height 4
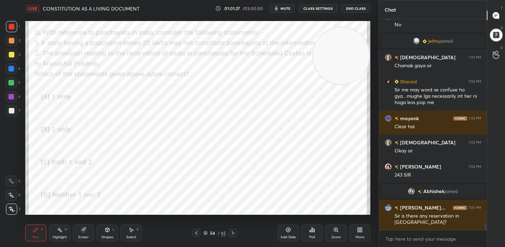
scroll to position [6211, 0]
click at [233, 236] on div at bounding box center [232, 233] width 8 height 8
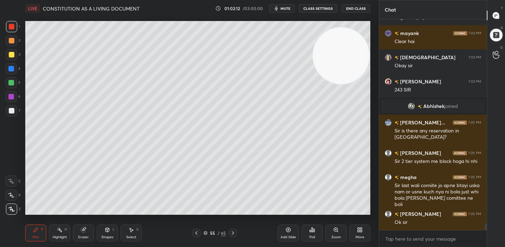
scroll to position [6321, 0]
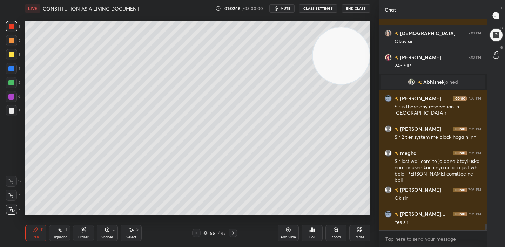
click at [282, 227] on div "Add Slide" at bounding box center [287, 233] width 21 height 17
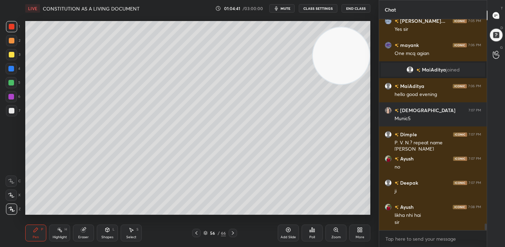
scroll to position [6474, 0]
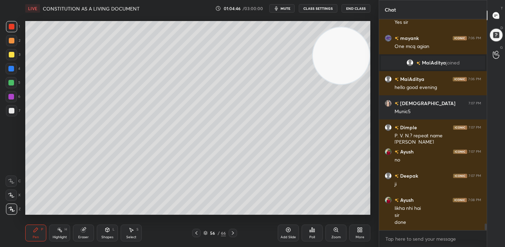
click at [287, 235] on div "Add Slide" at bounding box center [287, 237] width 15 height 4
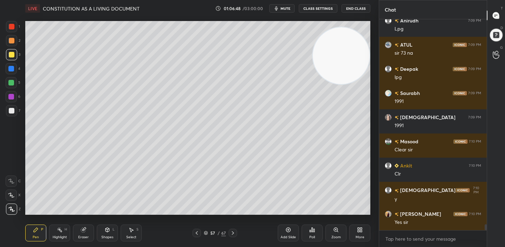
scroll to position [2, 2]
click at [298, 232] on div "Add Slide" at bounding box center [287, 233] width 21 height 17
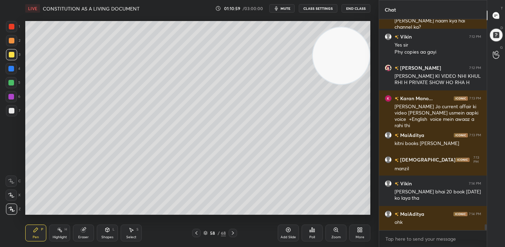
scroll to position [7409, 0]
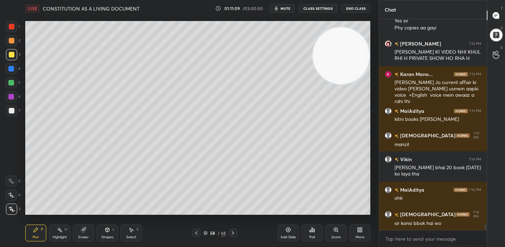
click at [9, 183] on icon at bounding box center [11, 181] width 6 height 5
click at [9, 111] on div at bounding box center [12, 111] width 6 height 6
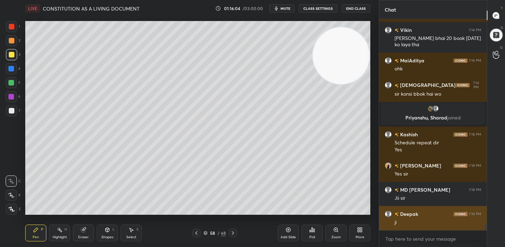
scroll to position [7214, 0]
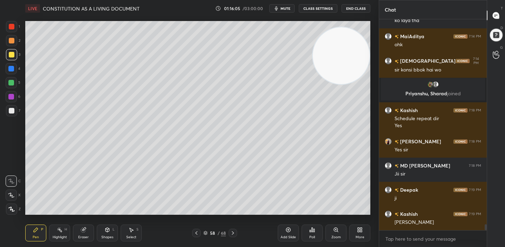
click at [290, 238] on div "Add Slide" at bounding box center [287, 237] width 15 height 4
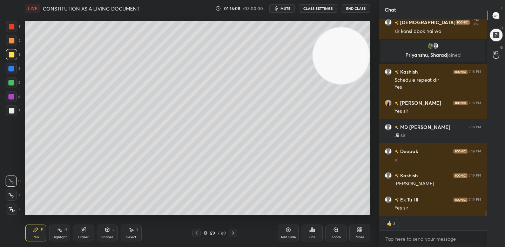
click at [20, 23] on div "1 2 3 4 5 6 7 C X Z C X Z E E Erase all H H LIVE CONSTITUTION AS A LIVING DOCUM…" at bounding box center [186, 123] width 373 height 247
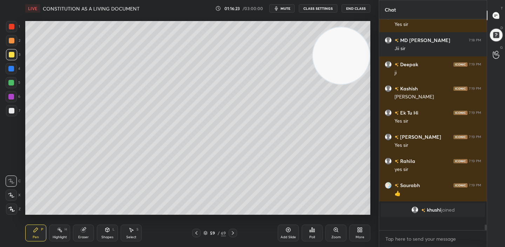
scroll to position [7327, 0]
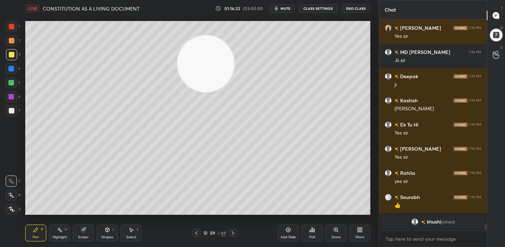
drag, startPoint x: 333, startPoint y: 52, endPoint x: 196, endPoint y: 61, distance: 137.7
click at [196, 61] on video at bounding box center [205, 63] width 57 height 57
click at [196, 232] on icon at bounding box center [196, 233] width 6 height 6
click at [230, 233] on icon at bounding box center [233, 233] width 6 height 6
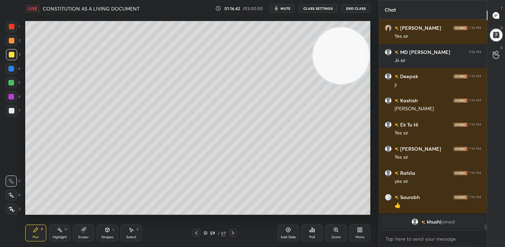
drag, startPoint x: 183, startPoint y: 59, endPoint x: 371, endPoint y: 47, distance: 188.2
click at [371, 47] on div "Setting up your live class Poll for secs No correct answer Start poll" at bounding box center [197, 118] width 350 height 202
click at [11, 208] on icon at bounding box center [11, 209] width 6 height 5
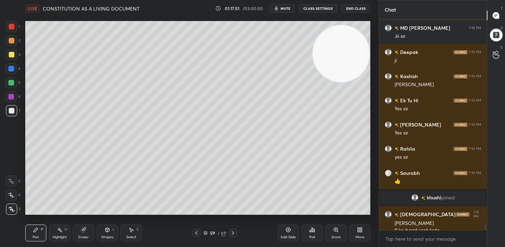
scroll to position [7299, 0]
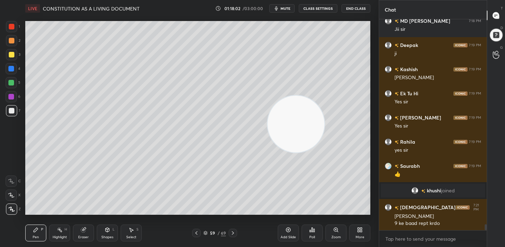
drag, startPoint x: 333, startPoint y: 62, endPoint x: 286, endPoint y: 133, distance: 84.8
click at [286, 133] on video at bounding box center [295, 124] width 57 height 57
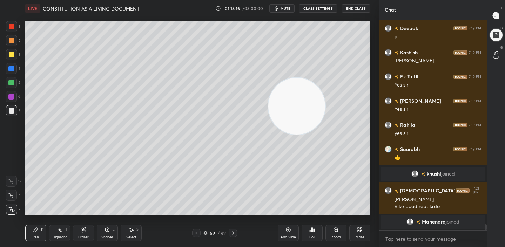
drag, startPoint x: 297, startPoint y: 116, endPoint x: 313, endPoint y: 68, distance: 51.3
click at [313, 78] on video at bounding box center [296, 106] width 57 height 57
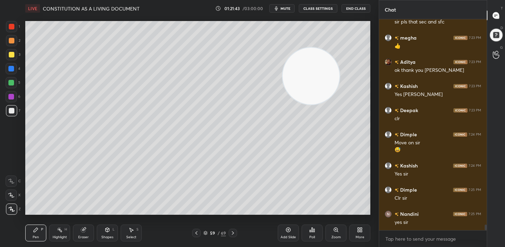
scroll to position [7762, 0]
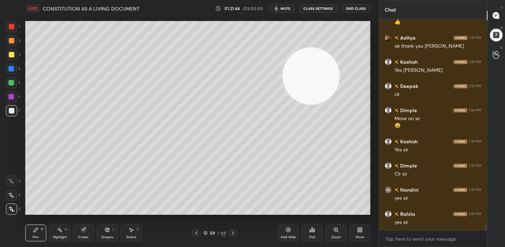
click at [294, 232] on div "Add Slide" at bounding box center [287, 233] width 21 height 17
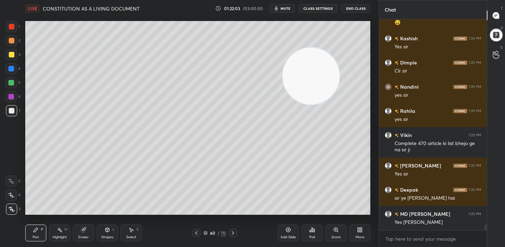
scroll to position [7889, 0]
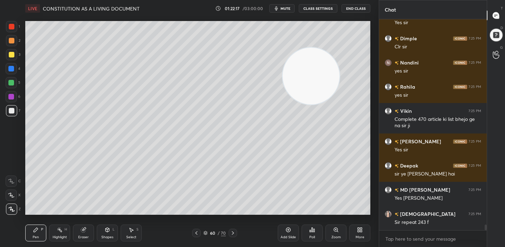
click at [197, 233] on icon at bounding box center [196, 233] width 6 height 6
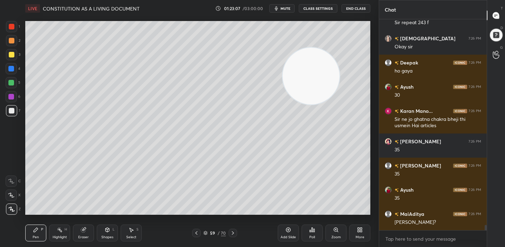
scroll to position [8113, 0]
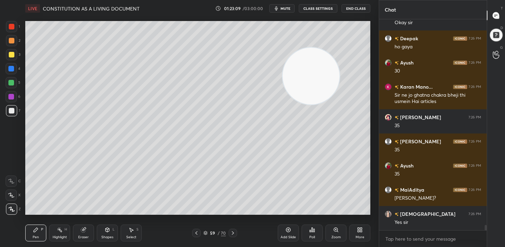
click at [233, 234] on icon at bounding box center [233, 233] width 6 height 6
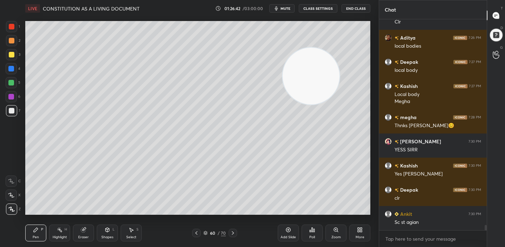
scroll to position [8386, 0]
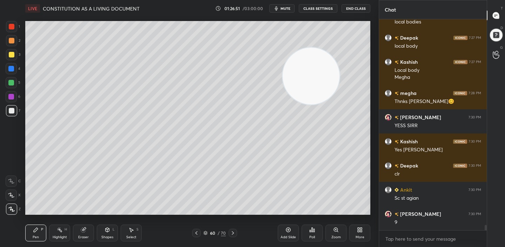
click at [293, 242] on div "Add Slide Poll Zoom More" at bounding box center [323, 232] width 92 height 39
click at [290, 236] on div "Add Slide" at bounding box center [287, 237] width 15 height 4
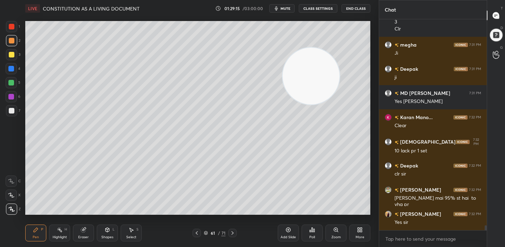
scroll to position [8714, 0]
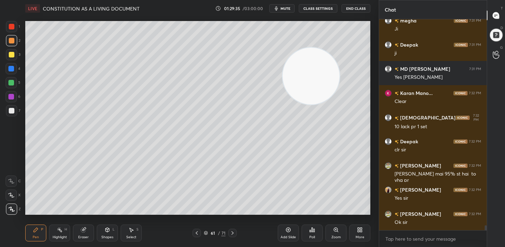
click at [289, 229] on icon at bounding box center [288, 230] width 6 height 6
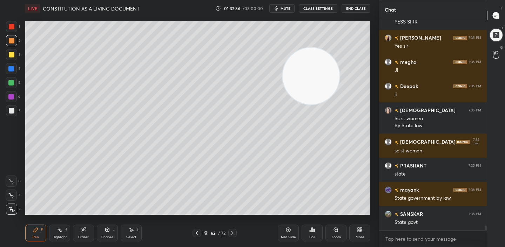
scroll to position [9265, 0]
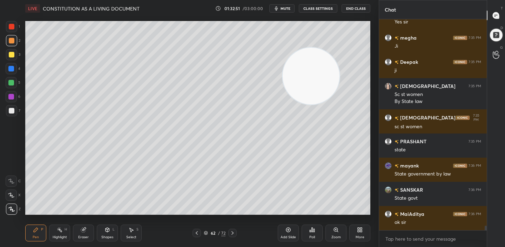
click at [354, 234] on div "More" at bounding box center [359, 233] width 21 height 17
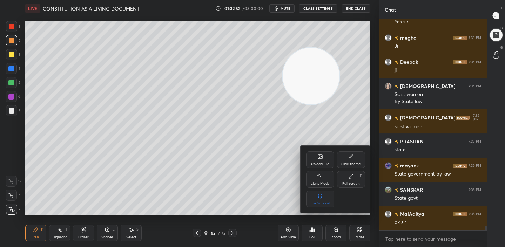
click at [320, 160] on div "Upload File" at bounding box center [320, 159] width 28 height 17
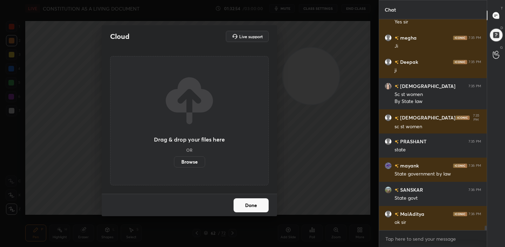
click at [195, 165] on label "Browse" at bounding box center [189, 161] width 31 height 11
click at [174, 165] on input "Browse" at bounding box center [174, 161] width 0 height 11
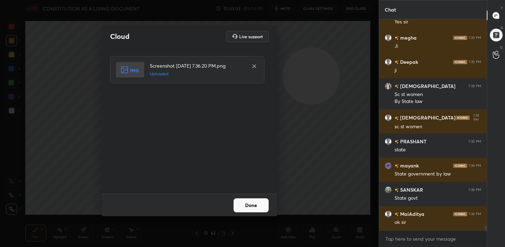
click at [261, 199] on button "Done" at bounding box center [250, 205] width 35 height 14
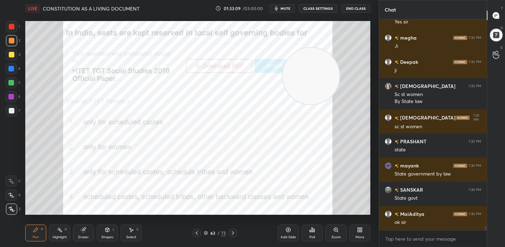
click at [310, 237] on div "Poll" at bounding box center [312, 237] width 6 height 4
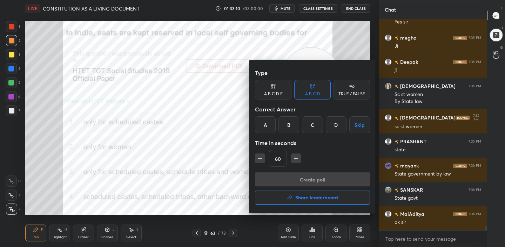
click at [337, 127] on div "D" at bounding box center [335, 124] width 21 height 17
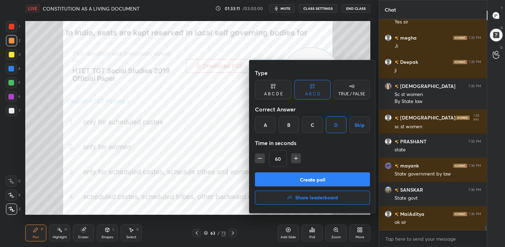
click at [317, 179] on button "Create poll" at bounding box center [312, 179] width 115 height 14
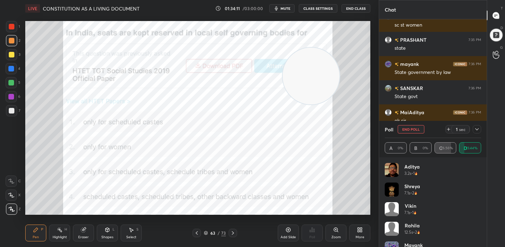
scroll to position [8860, 0]
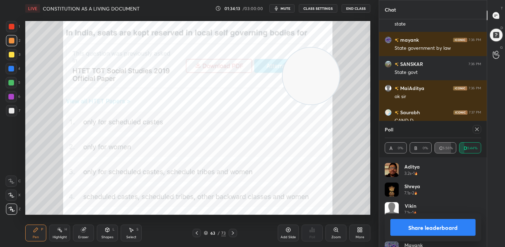
click at [434, 231] on button "Share leaderboard" at bounding box center [432, 227] width 85 height 17
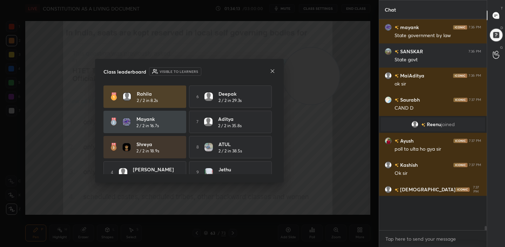
scroll to position [147, 105]
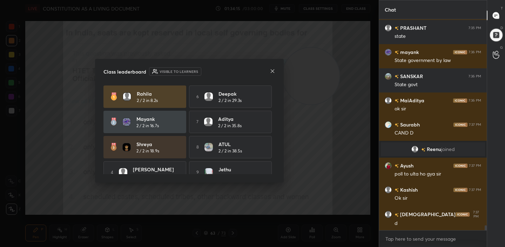
click at [273, 70] on icon at bounding box center [272, 71] width 6 height 6
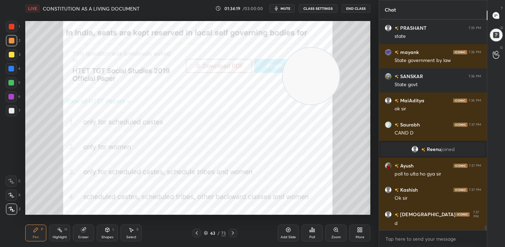
click at [233, 234] on icon at bounding box center [233, 233] width 6 height 6
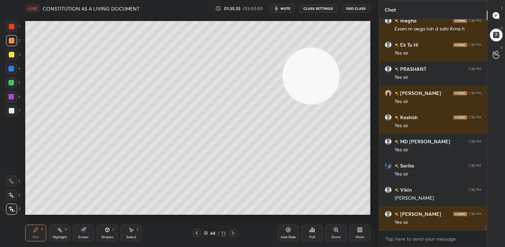
scroll to position [9106, 0]
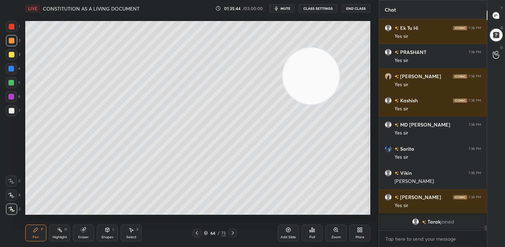
click at [11, 111] on div at bounding box center [12, 111] width 6 height 6
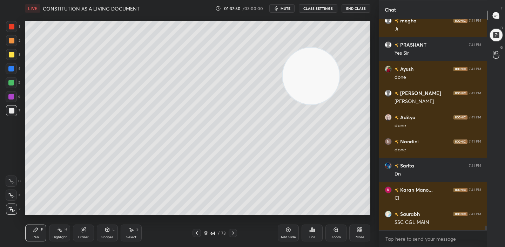
scroll to position [9474, 0]
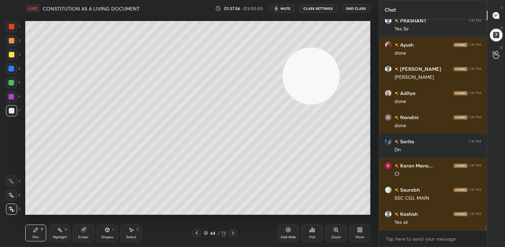
click at [360, 230] on icon at bounding box center [361, 231] width 2 height 2
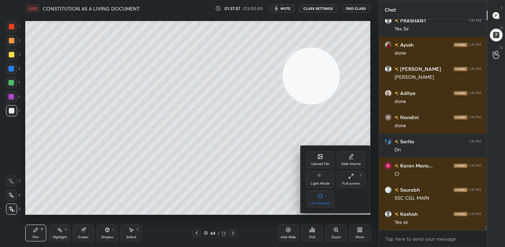
click at [323, 158] on div "Upload File" at bounding box center [320, 159] width 28 height 17
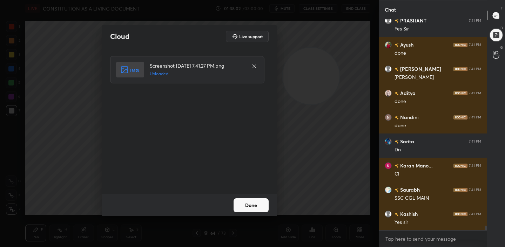
click at [244, 208] on button "Done" at bounding box center [250, 205] width 35 height 14
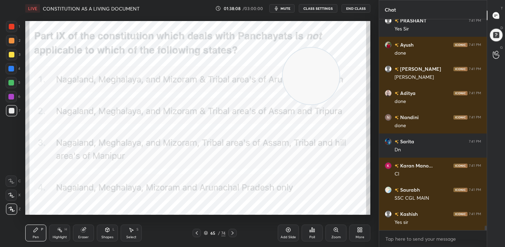
click at [311, 233] on div "Poll" at bounding box center [311, 233] width 21 height 17
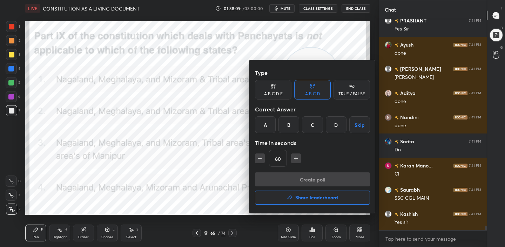
click at [316, 123] on div "C" at bounding box center [312, 124] width 21 height 17
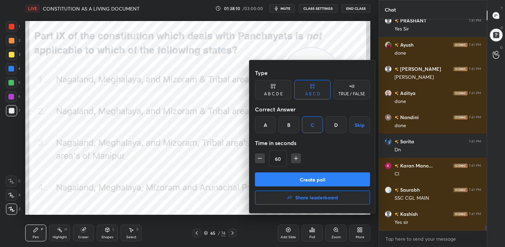
click at [301, 174] on button "Create poll" at bounding box center [312, 179] width 115 height 14
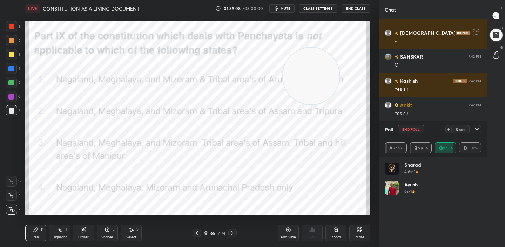
scroll to position [0, 0]
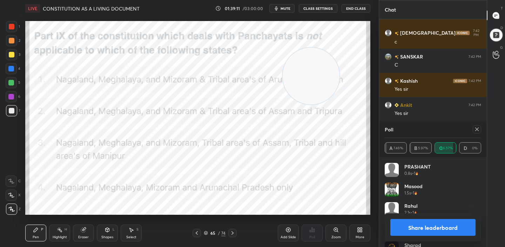
click at [430, 229] on button "Share leaderboard" at bounding box center [432, 227] width 85 height 17
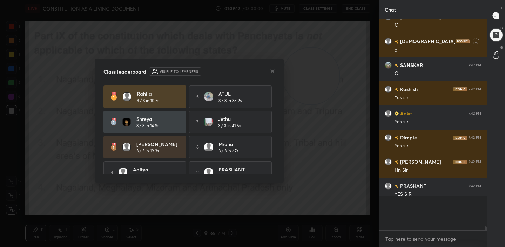
scroll to position [9559, 0]
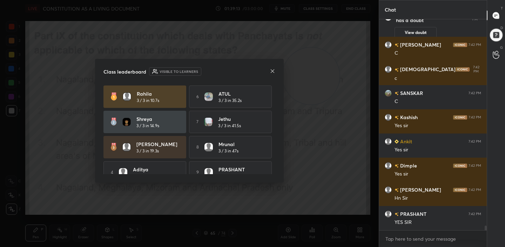
click at [270, 69] on icon at bounding box center [272, 71] width 6 height 6
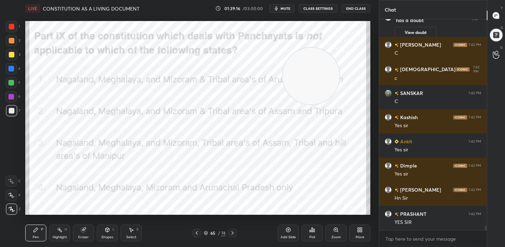
click at [194, 234] on icon at bounding box center [197, 233] width 6 height 6
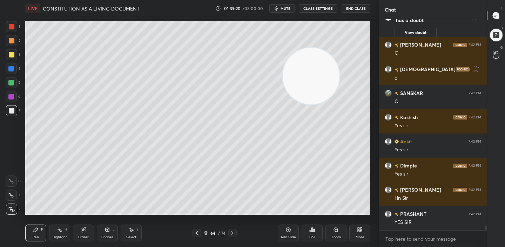
click at [229, 233] on icon at bounding box center [232, 233] width 6 height 6
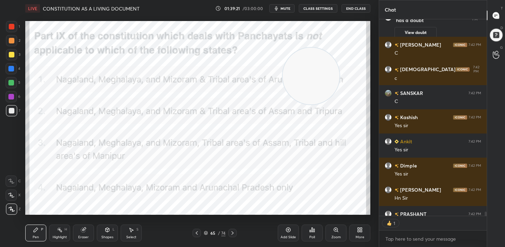
scroll to position [2, 2]
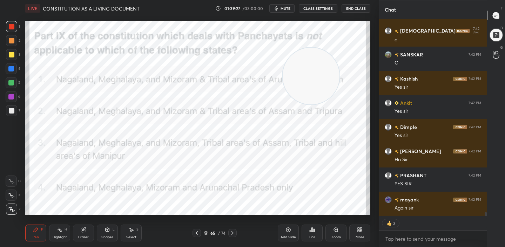
click at [194, 235] on icon at bounding box center [197, 233] width 6 height 6
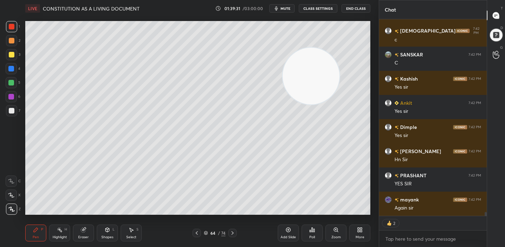
click at [231, 231] on icon at bounding box center [232, 233] width 6 height 6
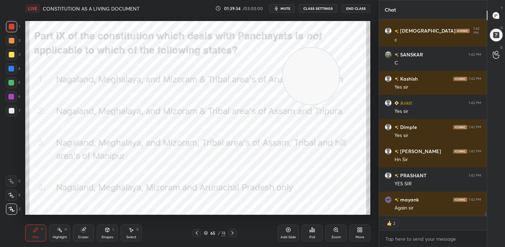
click at [197, 232] on icon at bounding box center [197, 233] width 2 height 4
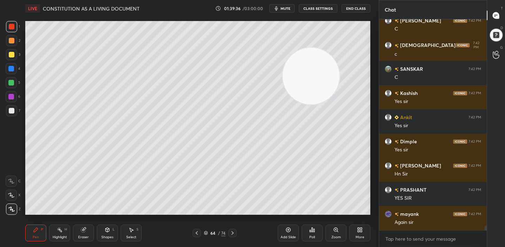
click at [233, 230] on icon at bounding box center [232, 233] width 6 height 6
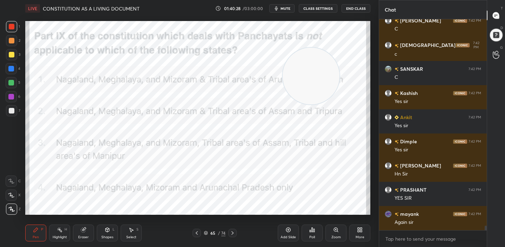
click at [198, 233] on icon at bounding box center [197, 233] width 6 height 6
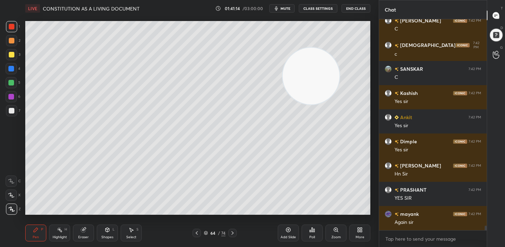
click at [233, 232] on icon at bounding box center [232, 233] width 2 height 4
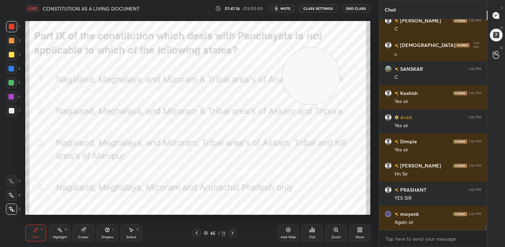
scroll to position [9601, 0]
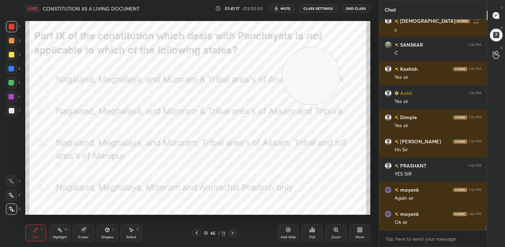
click at [286, 48] on div "Setting up your live class Poll for secs No correct answer Start poll" at bounding box center [197, 118] width 345 height 194
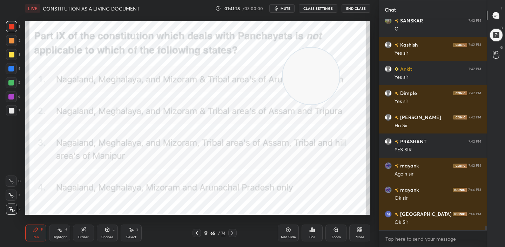
click at [200, 236] on div at bounding box center [196, 233] width 8 height 8
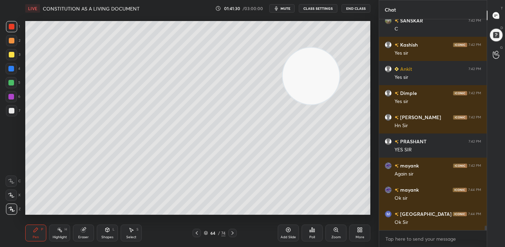
click at [233, 234] on icon at bounding box center [232, 233] width 6 height 6
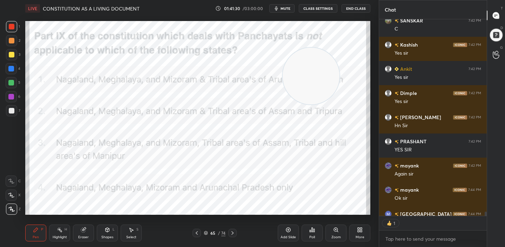
scroll to position [2, 2]
click at [235, 235] on div at bounding box center [232, 233] width 8 height 8
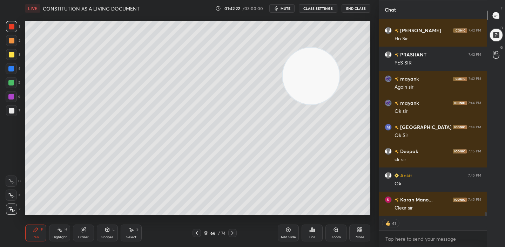
scroll to position [9698, 0]
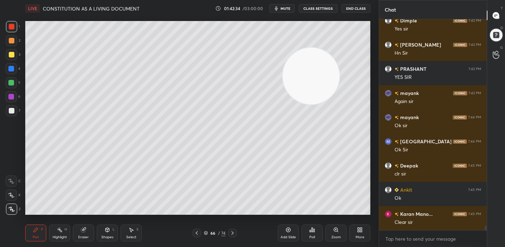
click at [359, 232] on icon at bounding box center [358, 231] width 2 height 2
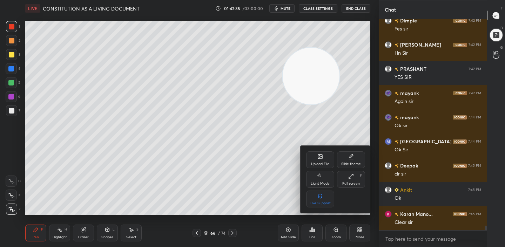
click at [316, 161] on div "Upload File" at bounding box center [320, 159] width 28 height 17
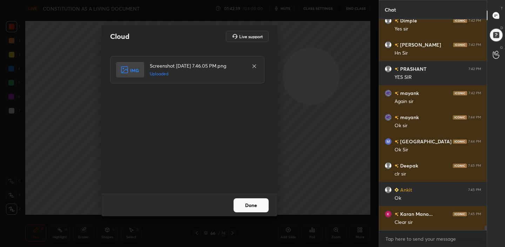
click at [243, 209] on button "Done" at bounding box center [250, 205] width 35 height 14
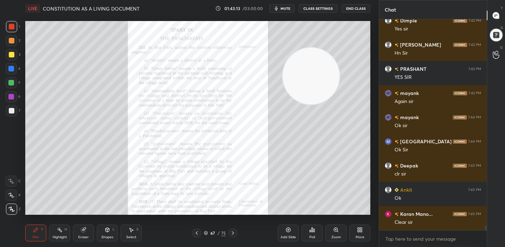
click at [353, 233] on div "More" at bounding box center [359, 233] width 21 height 17
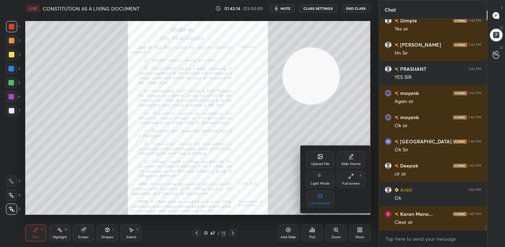
click at [319, 153] on div "Upload File" at bounding box center [320, 159] width 28 height 17
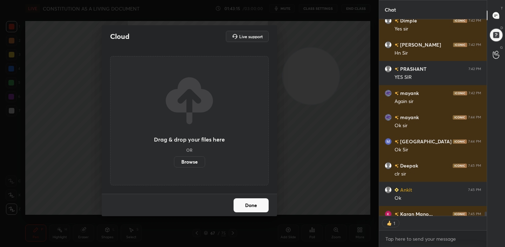
scroll to position [2, 2]
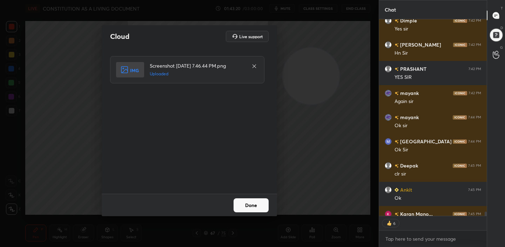
click at [252, 202] on button "Done" at bounding box center [250, 205] width 35 height 14
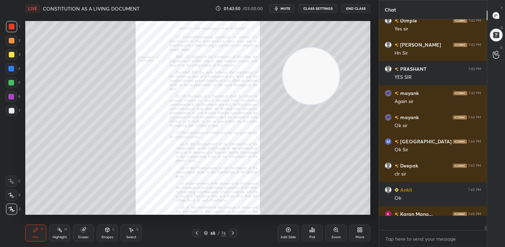
scroll to position [9698, 0]
click at [369, 231] on div "More" at bounding box center [359, 233] width 21 height 17
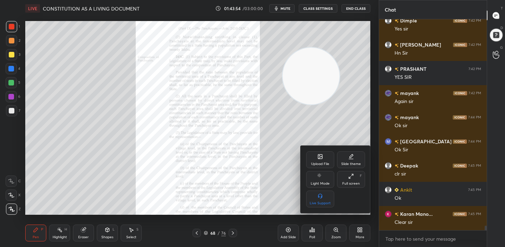
click at [322, 162] on div "Upload File" at bounding box center [320, 164] width 18 height 4
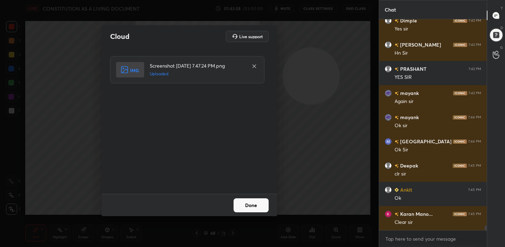
click at [250, 209] on button "Done" at bounding box center [250, 205] width 35 height 14
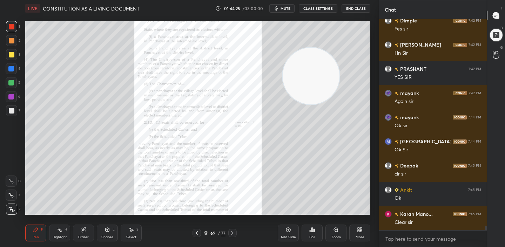
click at [358, 228] on icon at bounding box center [358, 229] width 2 height 2
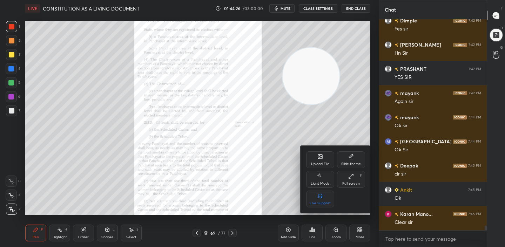
click at [325, 162] on div "Upload File" at bounding box center [320, 164] width 18 height 4
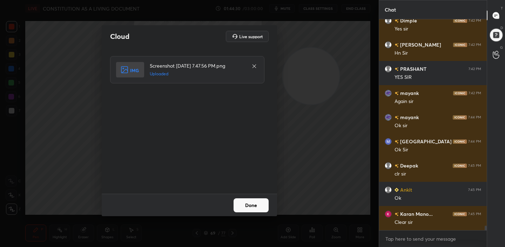
click at [251, 204] on button "Done" at bounding box center [250, 205] width 35 height 14
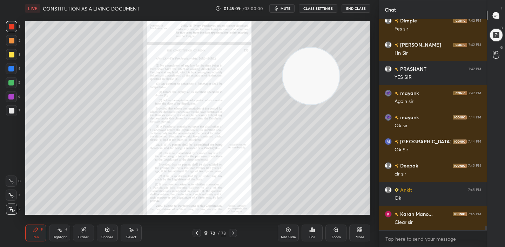
click at [359, 232] on icon at bounding box center [358, 231] width 2 height 2
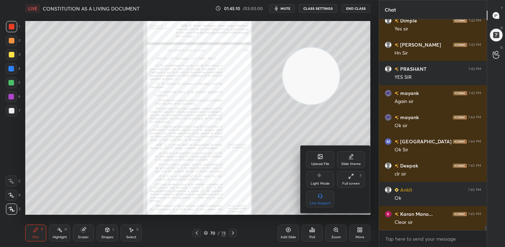
click at [326, 157] on div "Upload File" at bounding box center [320, 159] width 28 height 17
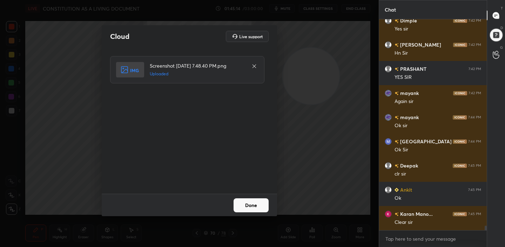
click at [249, 203] on button "Done" at bounding box center [250, 205] width 35 height 14
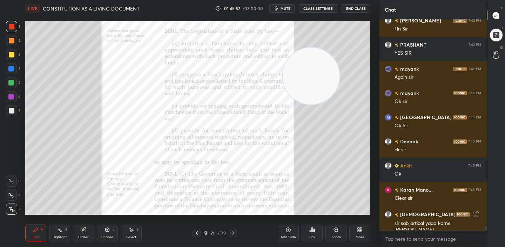
scroll to position [9746, 0]
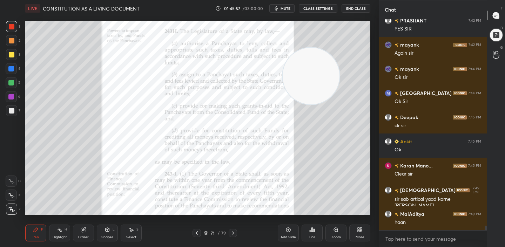
click at [358, 233] on div "More" at bounding box center [359, 233] width 21 height 17
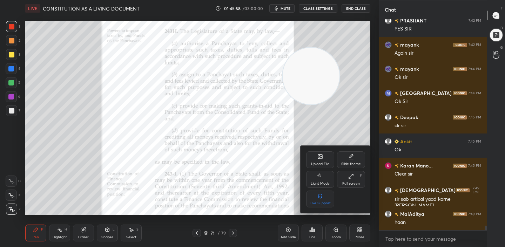
click at [318, 160] on div "Upload File" at bounding box center [320, 159] width 28 height 17
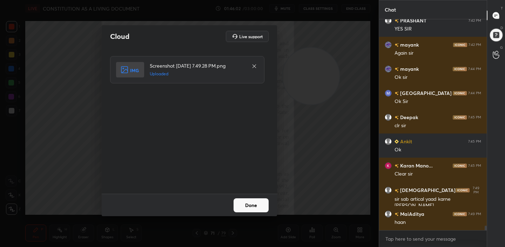
click at [244, 204] on button "Done" at bounding box center [250, 205] width 35 height 14
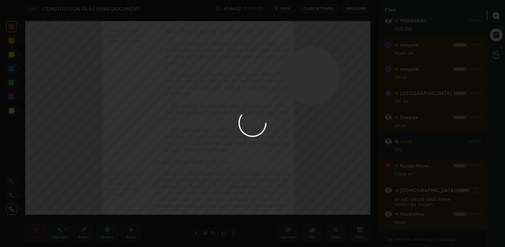
scroll to position [9777, 0]
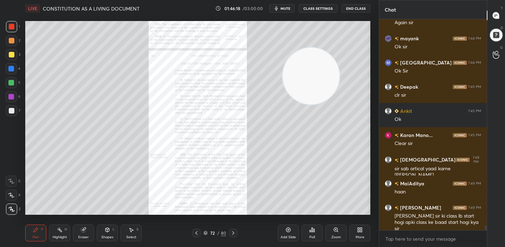
click at [230, 234] on icon at bounding box center [233, 233] width 6 height 6
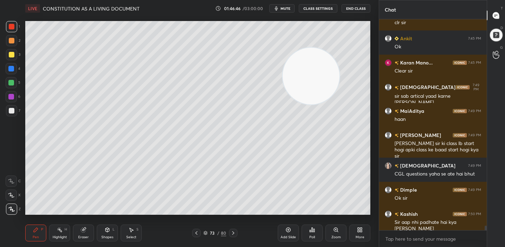
scroll to position [9873, 0]
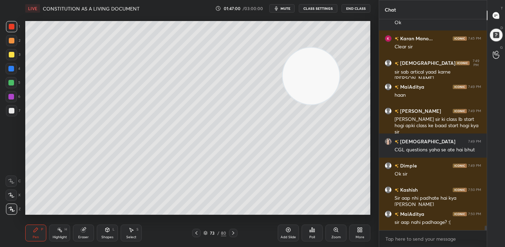
click at [287, 232] on icon at bounding box center [288, 230] width 6 height 6
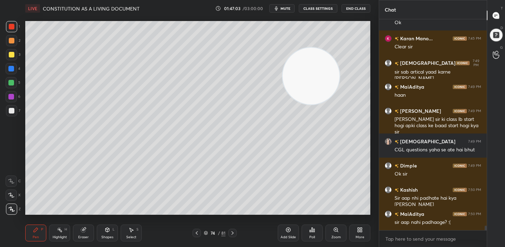
click at [12, 56] on div at bounding box center [12, 55] width 6 height 6
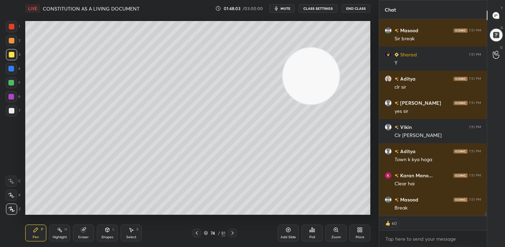
scroll to position [10492, 0]
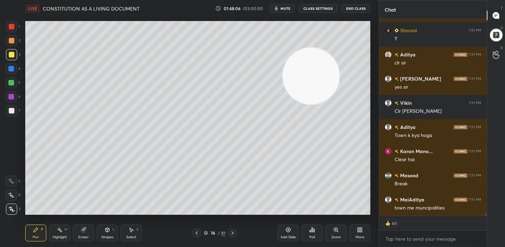
type textarea "x"
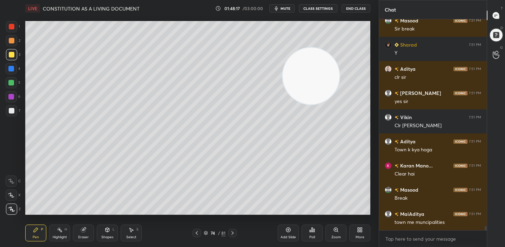
scroll to position [10502, 0]
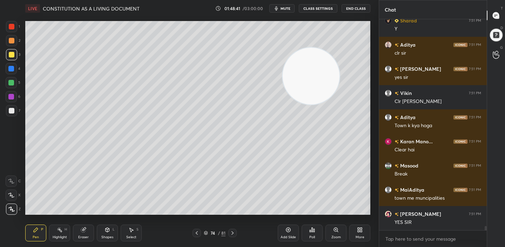
click at [365, 235] on div "More" at bounding box center [359, 233] width 21 height 17
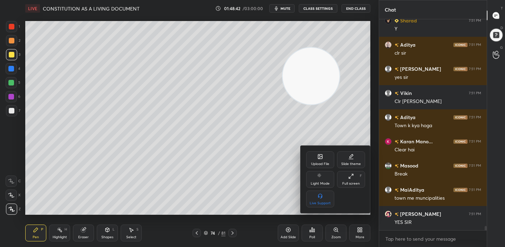
click at [318, 157] on icon at bounding box center [320, 157] width 4 height 4
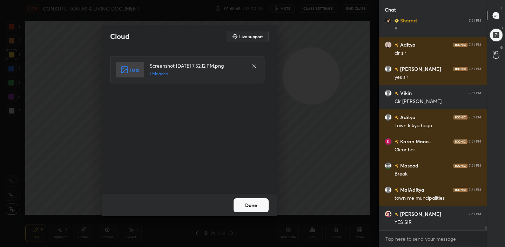
click at [251, 203] on button "Done" at bounding box center [250, 205] width 35 height 14
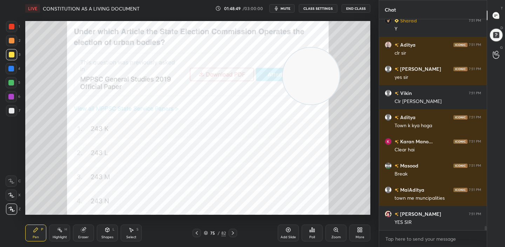
click at [312, 230] on icon at bounding box center [311, 230] width 1 height 4
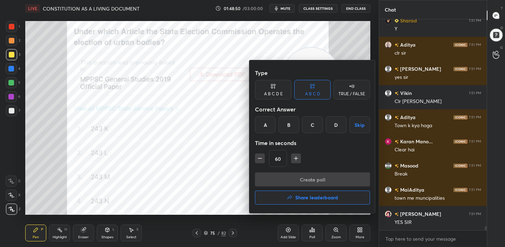
click at [264, 124] on div "A" at bounding box center [265, 124] width 21 height 17
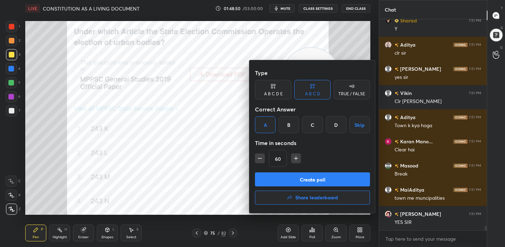
click at [259, 159] on icon "button" at bounding box center [259, 158] width 7 height 7
type input "30"
click at [299, 179] on button "Create poll" at bounding box center [312, 179] width 115 height 14
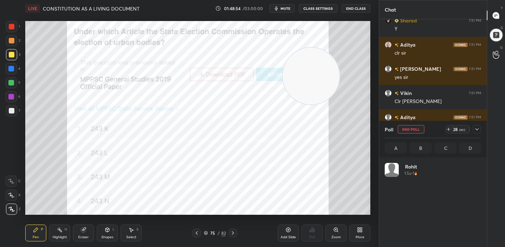
scroll to position [82, 94]
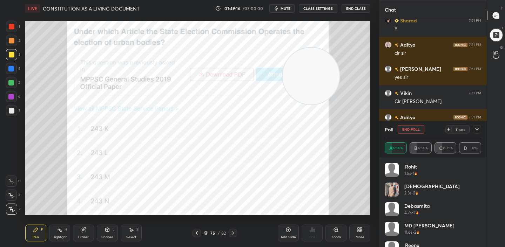
click at [198, 233] on icon at bounding box center [197, 233] width 6 height 6
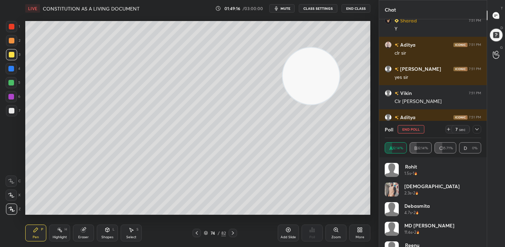
click at [198, 233] on icon at bounding box center [197, 233] width 6 height 6
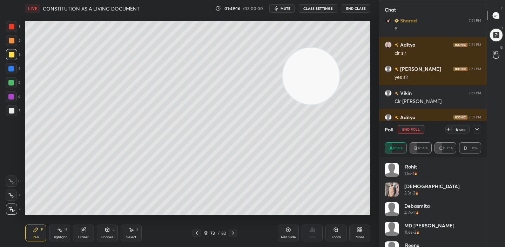
click at [198, 233] on icon at bounding box center [197, 233] width 6 height 6
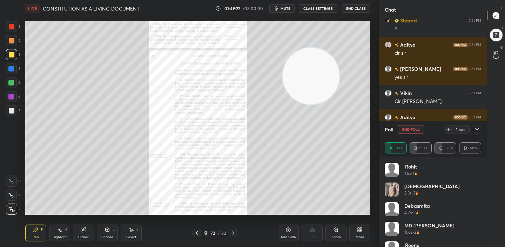
click at [87, 231] on div "Eraser" at bounding box center [83, 233] width 21 height 17
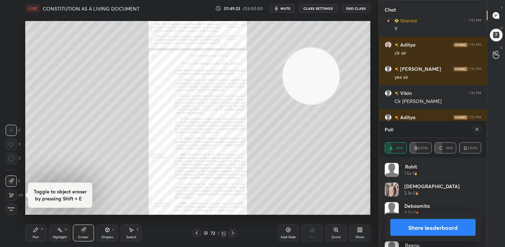
click at [13, 209] on span "Erase all" at bounding box center [11, 209] width 11 height 5
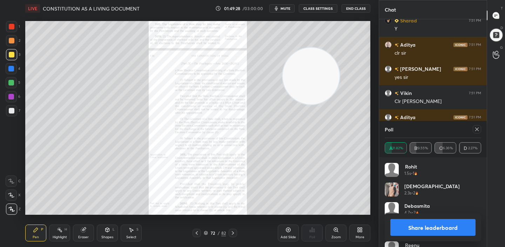
click at [231, 233] on icon at bounding box center [233, 233] width 6 height 6
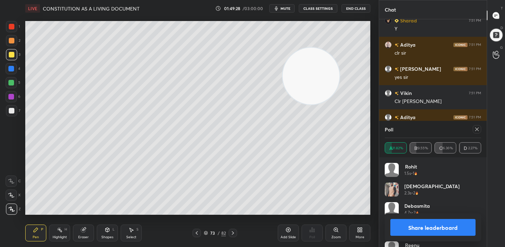
click at [231, 233] on icon at bounding box center [233, 233] width 6 height 6
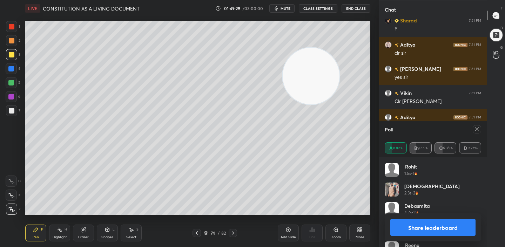
click at [231, 233] on icon at bounding box center [233, 233] width 6 height 6
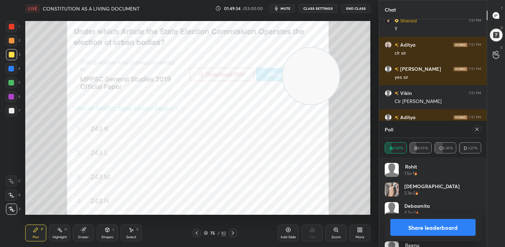
click at [478, 132] on div at bounding box center [476, 129] width 8 height 8
type textarea "x"
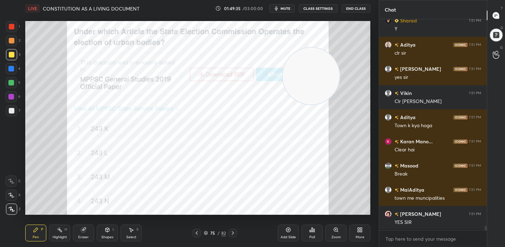
scroll to position [150, 105]
click at [364, 233] on div "More" at bounding box center [359, 233] width 21 height 17
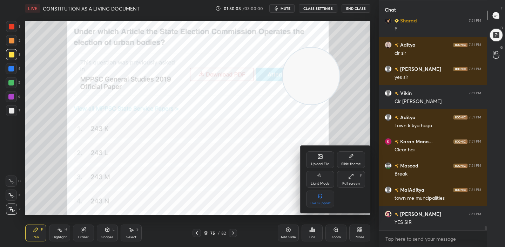
click at [322, 156] on icon at bounding box center [320, 157] width 4 height 4
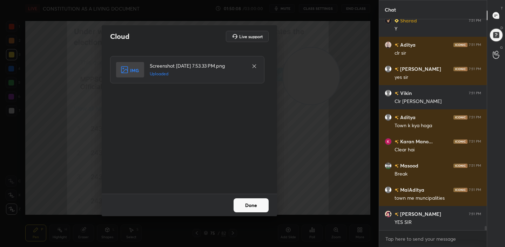
click at [254, 206] on button "Done" at bounding box center [250, 205] width 35 height 14
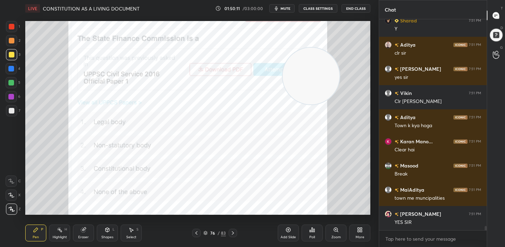
click at [313, 233] on div "Poll" at bounding box center [311, 233] width 21 height 17
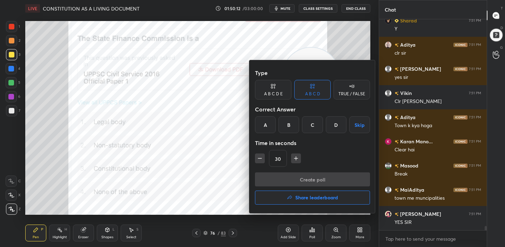
click at [315, 127] on div "C" at bounding box center [312, 124] width 21 height 17
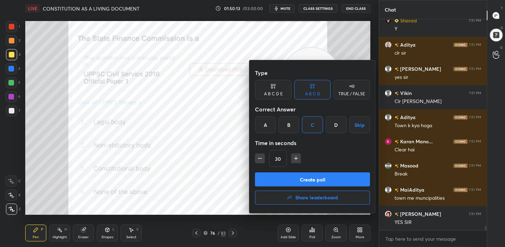
click at [296, 159] on icon "button" at bounding box center [296, 159] width 0 height 4
type input "45"
click at [305, 179] on button "Create poll" at bounding box center [312, 179] width 115 height 14
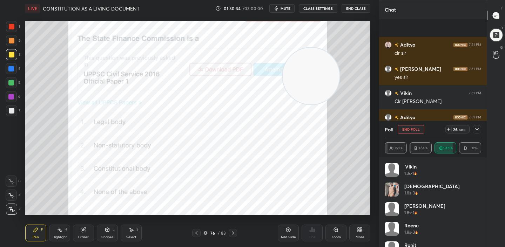
scroll to position [10562, 0]
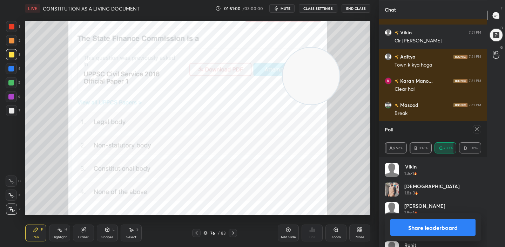
click at [421, 231] on button "Share leaderboard" at bounding box center [432, 227] width 85 height 17
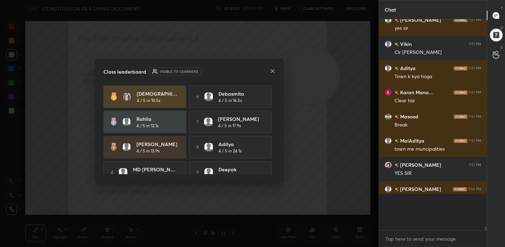
scroll to position [10530, 0]
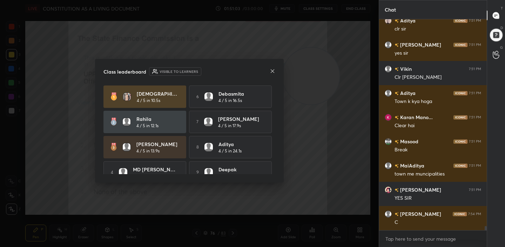
click at [273, 70] on icon at bounding box center [272, 71] width 6 height 6
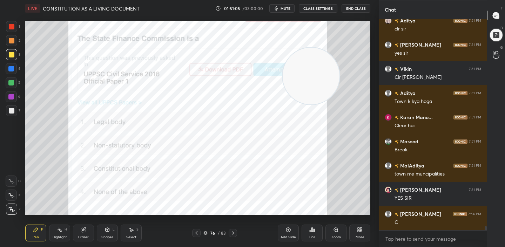
click at [234, 234] on icon at bounding box center [233, 233] width 6 height 6
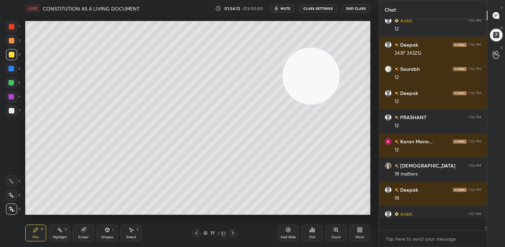
scroll to position [11742, 0]
click at [284, 228] on div "Add Slide" at bounding box center [287, 233] width 21 height 17
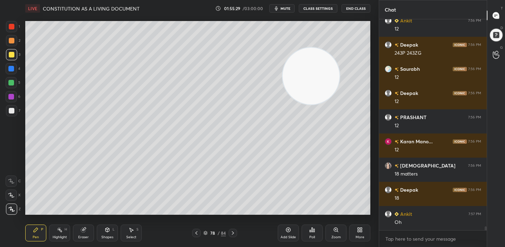
click at [14, 111] on div at bounding box center [12, 111] width 6 height 6
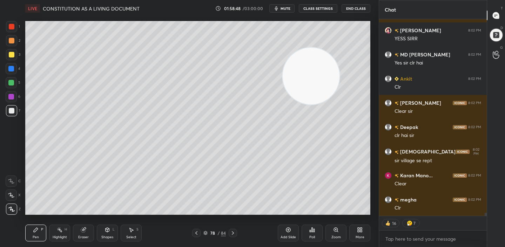
scroll to position [12361, 0]
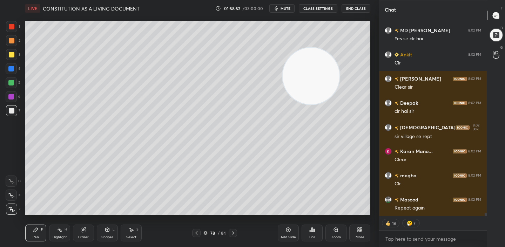
click at [288, 237] on div "Add Slide" at bounding box center [287, 237] width 15 height 4
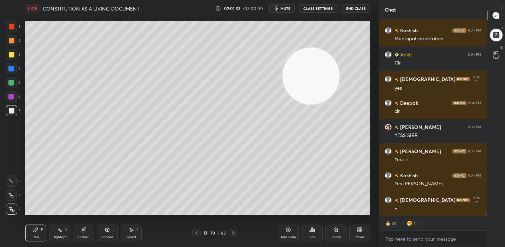
scroll to position [13579, 0]
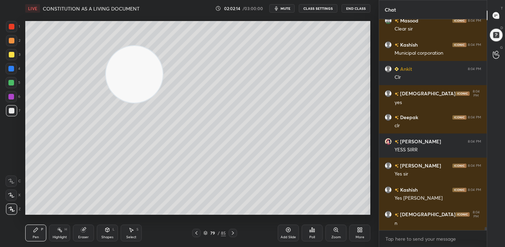
drag, startPoint x: 316, startPoint y: 87, endPoint x: 134, endPoint y: 87, distance: 181.8
click at [134, 87] on video at bounding box center [134, 74] width 57 height 57
click at [12, 53] on div at bounding box center [12, 55] width 6 height 6
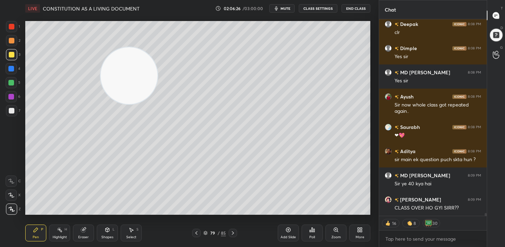
scroll to position [13872, 0]
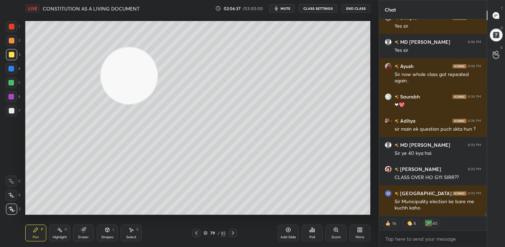
click at [280, 231] on div "Add Slide" at bounding box center [287, 233] width 21 height 17
click at [197, 235] on icon at bounding box center [196, 233] width 6 height 6
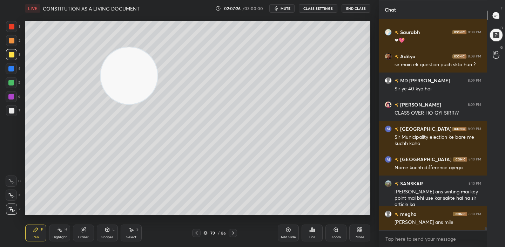
scroll to position [13961, 0]
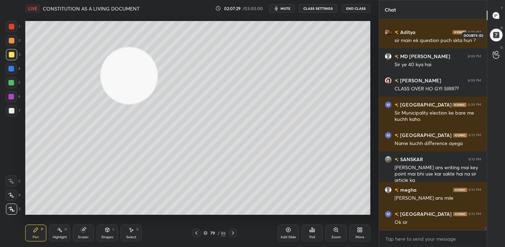
click at [498, 32] on div at bounding box center [495, 35] width 14 height 14
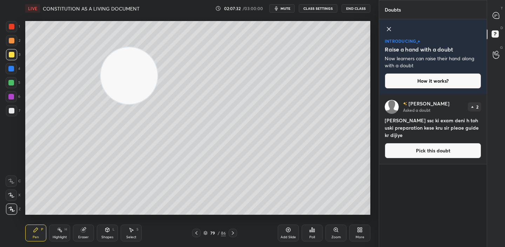
click at [429, 152] on button "Pick this doubt" at bounding box center [432, 150] width 96 height 15
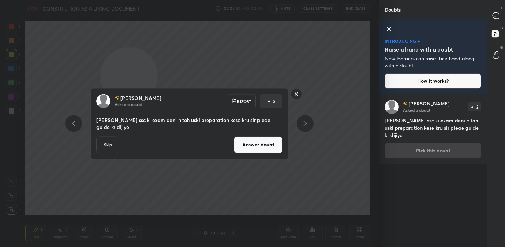
click at [272, 149] on button "Answer doubt" at bounding box center [258, 144] width 48 height 17
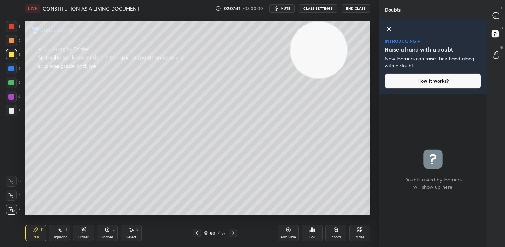
drag, startPoint x: 138, startPoint y: 95, endPoint x: 328, endPoint y: 57, distance: 193.3
click at [328, 57] on video at bounding box center [318, 50] width 57 height 57
click at [493, 15] on icon at bounding box center [495, 15] width 6 height 6
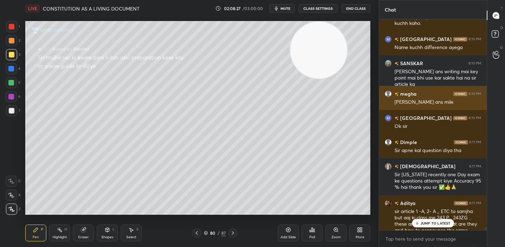
scroll to position [14188, 0]
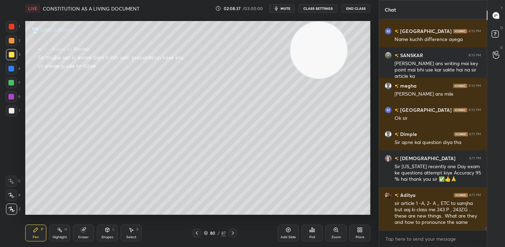
click at [290, 233] on div "Add Slide" at bounding box center [287, 233] width 21 height 17
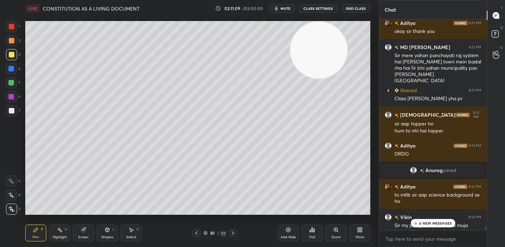
scroll to position [14491, 0]
click at [196, 230] on icon at bounding box center [196, 233] width 6 height 6
click at [195, 234] on icon at bounding box center [196, 233] width 6 height 6
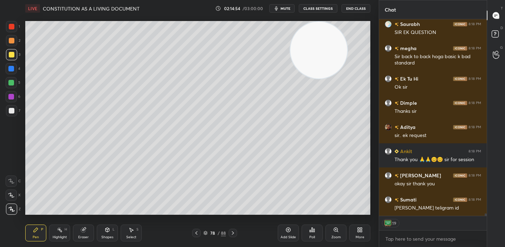
scroll to position [15493, 0]
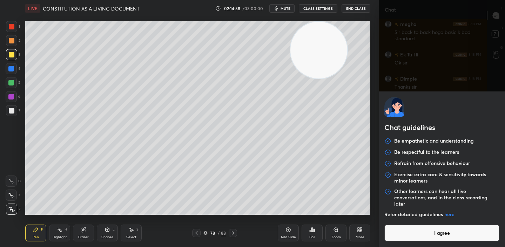
click at [392, 240] on body "1 2 3 4 5 6 7 C X Z C X Z E E Erase all H H LIVE CONSTITUTION AS A LIVING DOCUM…" at bounding box center [252, 123] width 505 height 247
click at [410, 239] on button "I agree" at bounding box center [441, 233] width 115 height 17
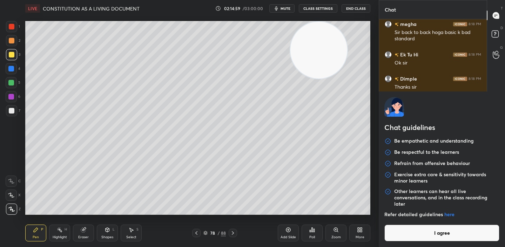
type textarea "x"
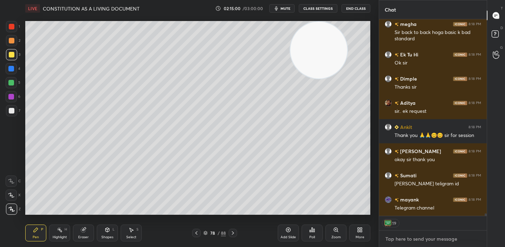
paste textarea "Telegram link [URL][DOMAIN_NAME]"
type textarea "Telegram link [URL][DOMAIN_NAME]"
type textarea "x"
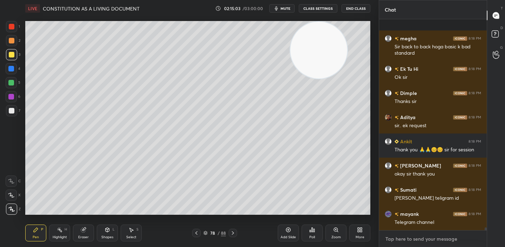
scroll to position [15524, 0]
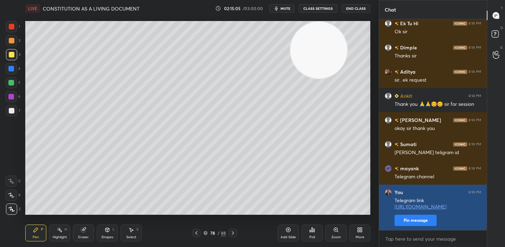
click at [419, 220] on button "Pin message" at bounding box center [415, 220] width 42 height 11
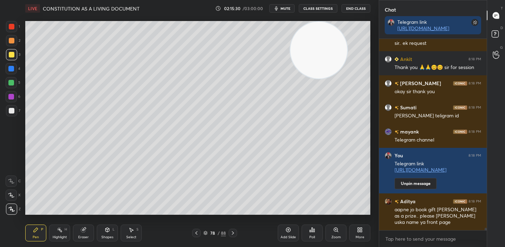
click at [284, 237] on div "Add Slide" at bounding box center [287, 237] width 15 height 4
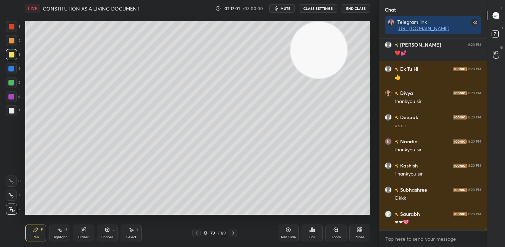
scroll to position [14141, 0]
click at [353, 9] on button "End Class" at bounding box center [355, 8] width 29 height 8
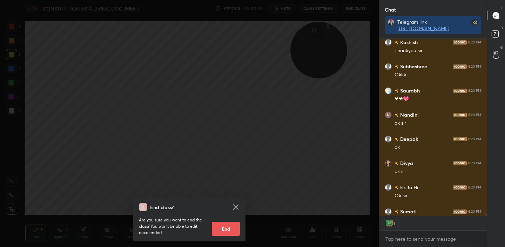
scroll to position [175, 105]
click at [225, 231] on button "End" at bounding box center [226, 229] width 28 height 14
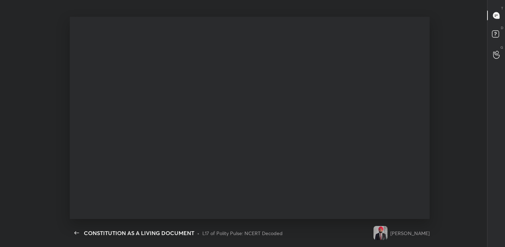
scroll to position [2, 2]
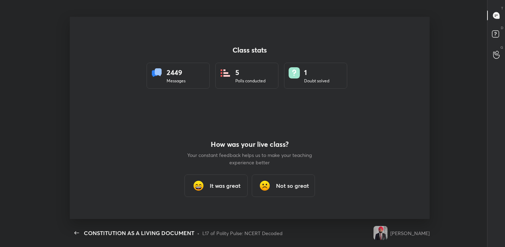
type textarea "x"
